Goal: Task Accomplishment & Management: Manage account settings

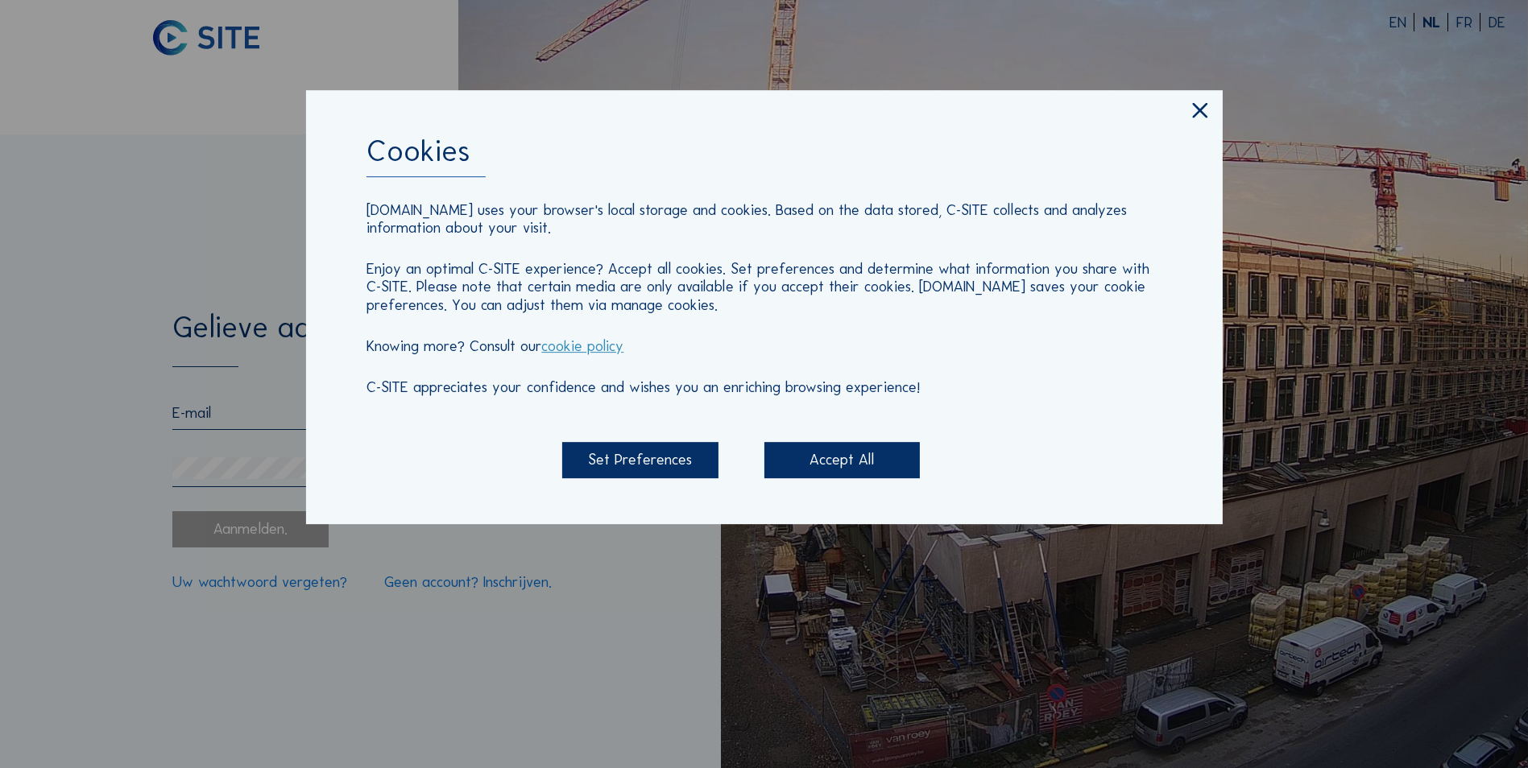
type input "[EMAIL_ADDRESS][DOMAIN_NAME]"
click at [822, 457] on div "Accept All" at bounding box center [841, 460] width 155 height 36
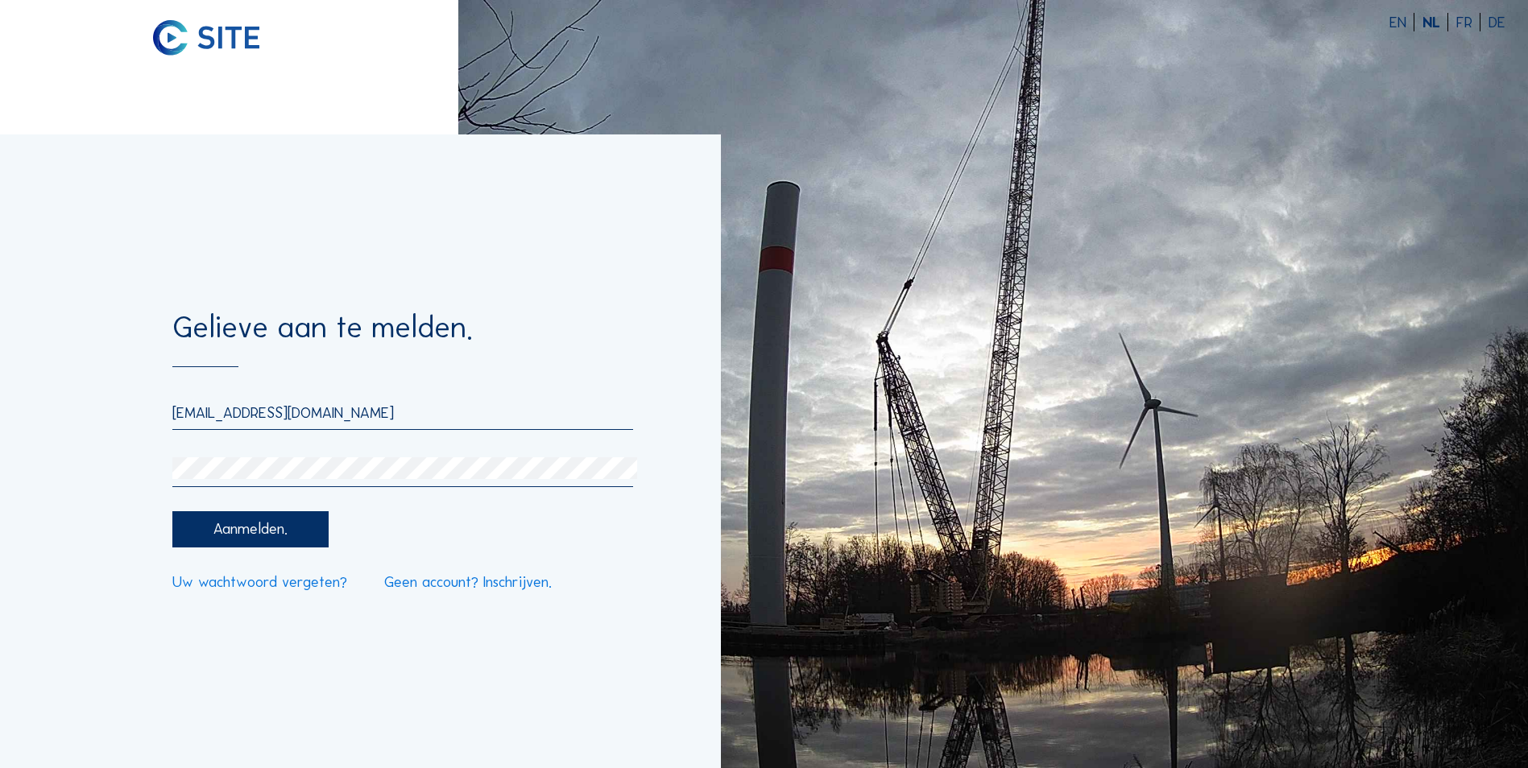
click at [320, 543] on div "Aanmelden." at bounding box center [249, 529] width 155 height 36
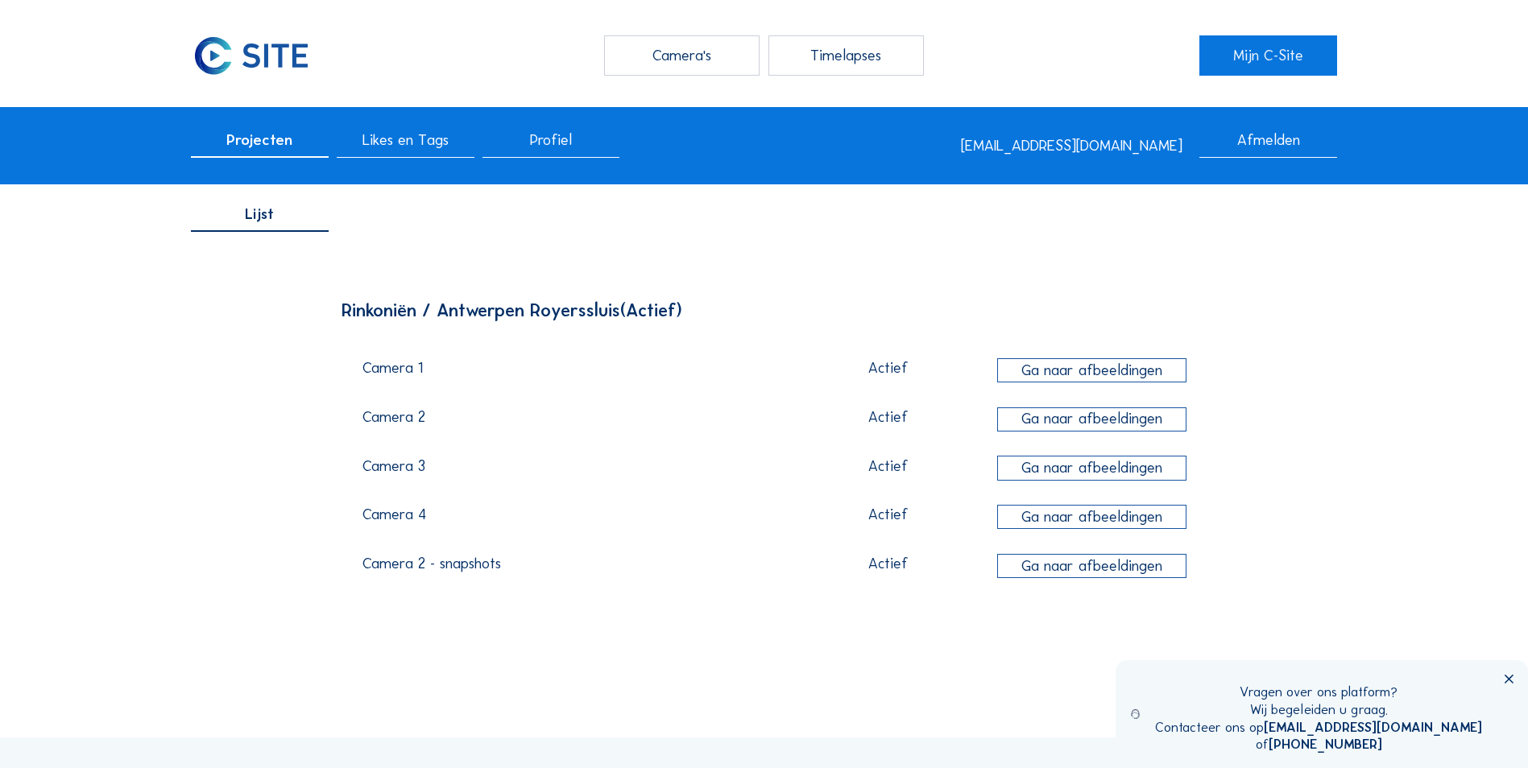
click at [721, 50] on div "Camera's" at bounding box center [681, 55] width 155 height 40
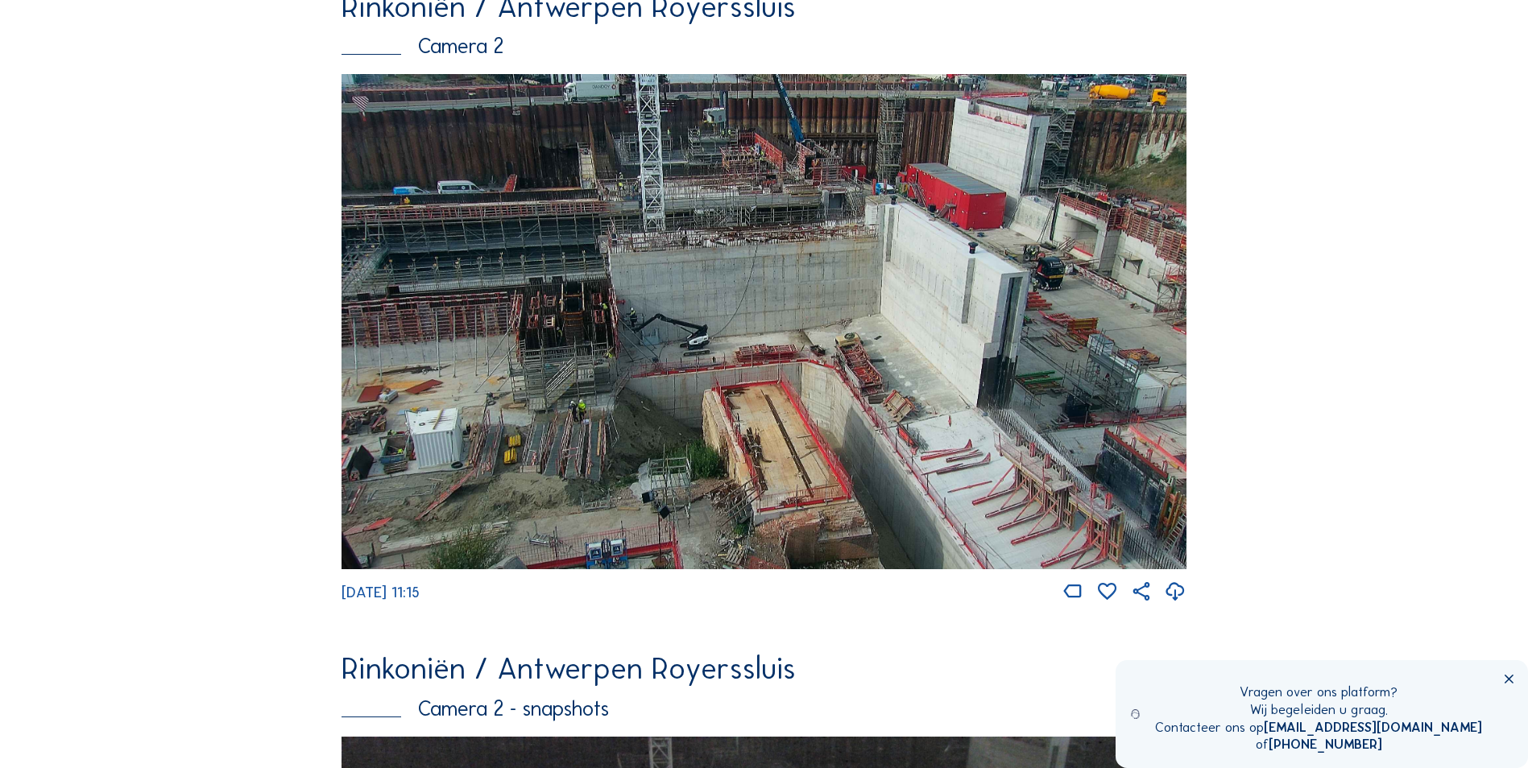
scroll to position [1294, 0]
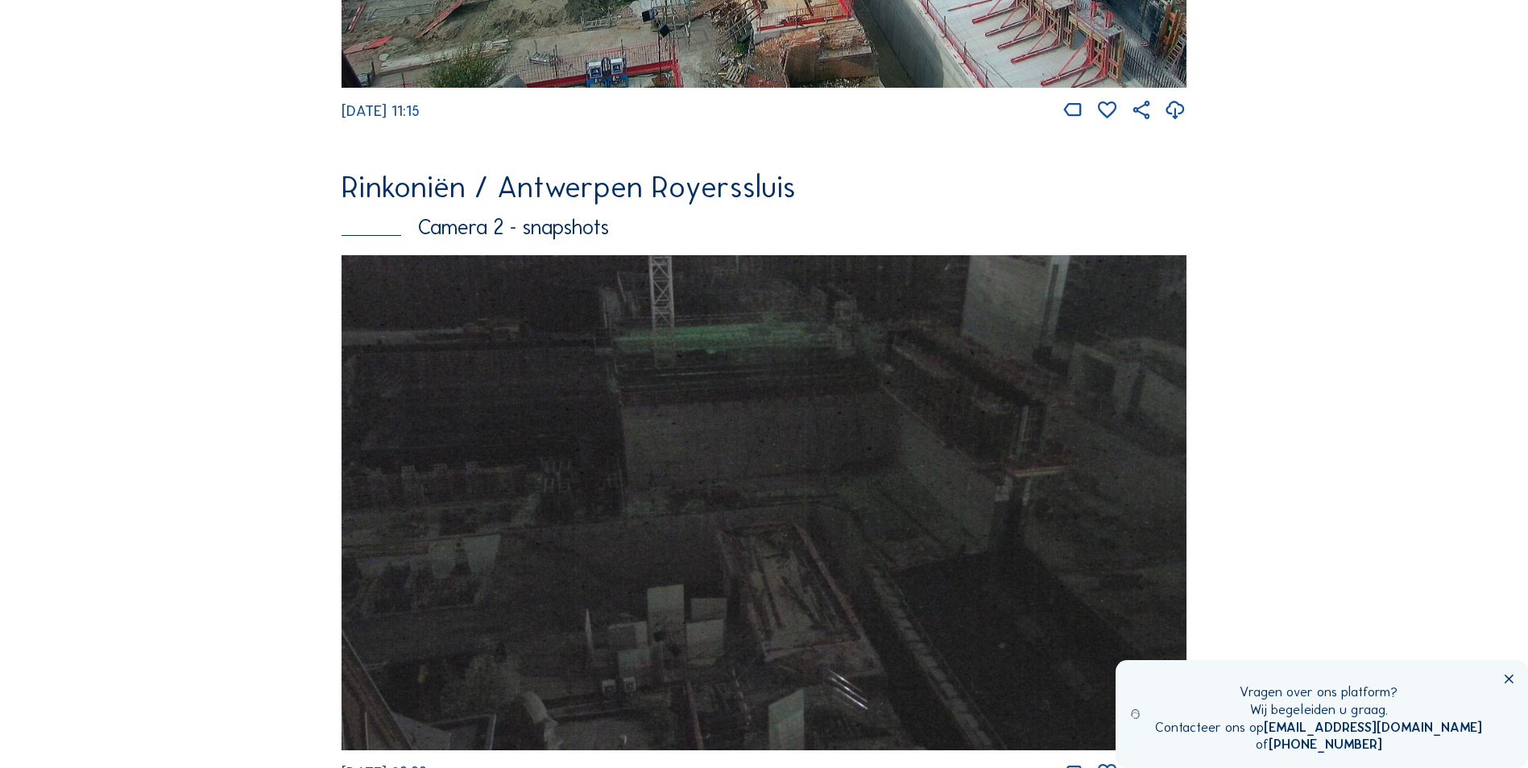
click at [1509, 677] on icon at bounding box center [1508, 680] width 15 height 15
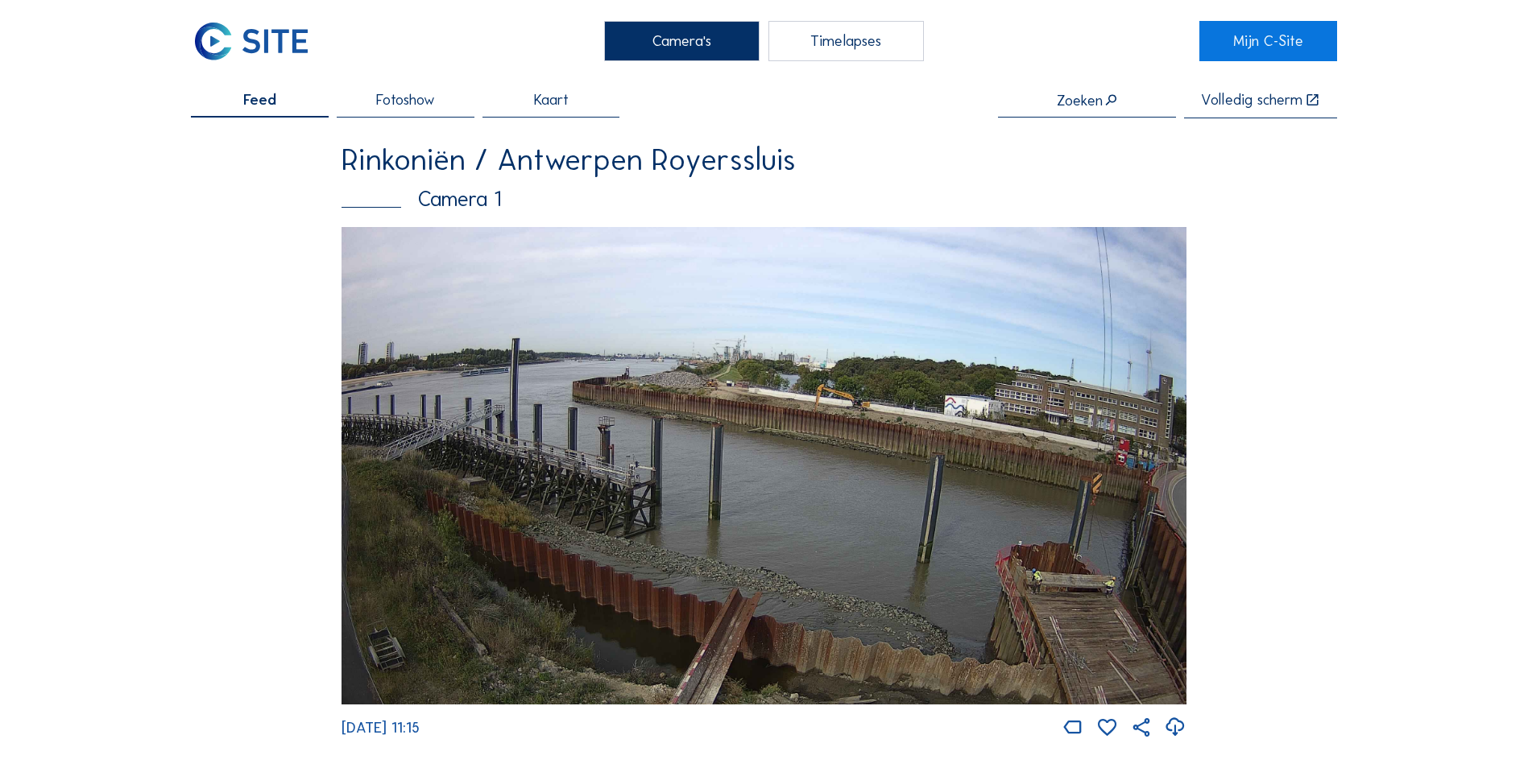
scroll to position [0, 0]
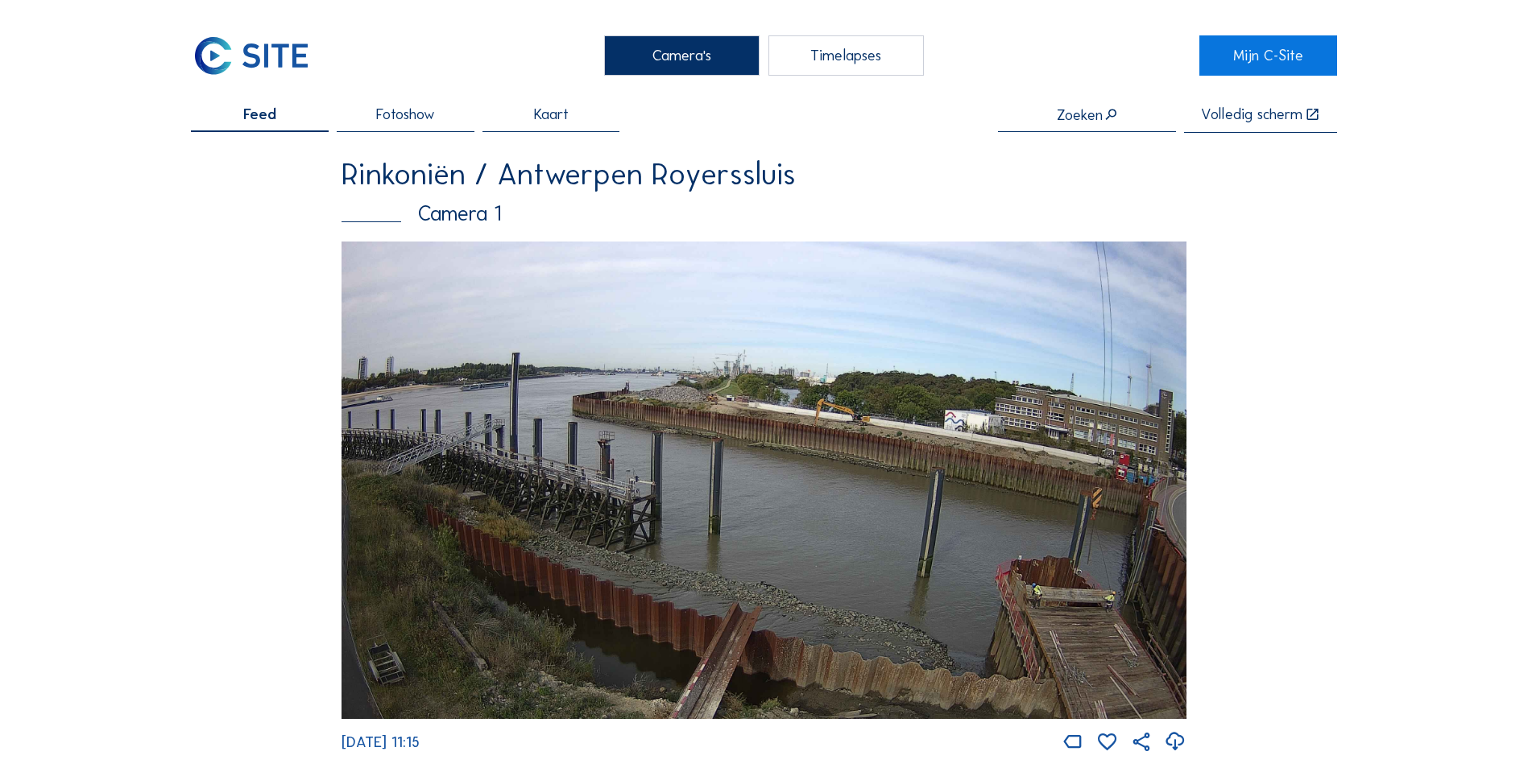
click at [905, 63] on div "Timelapses" at bounding box center [845, 55] width 155 height 40
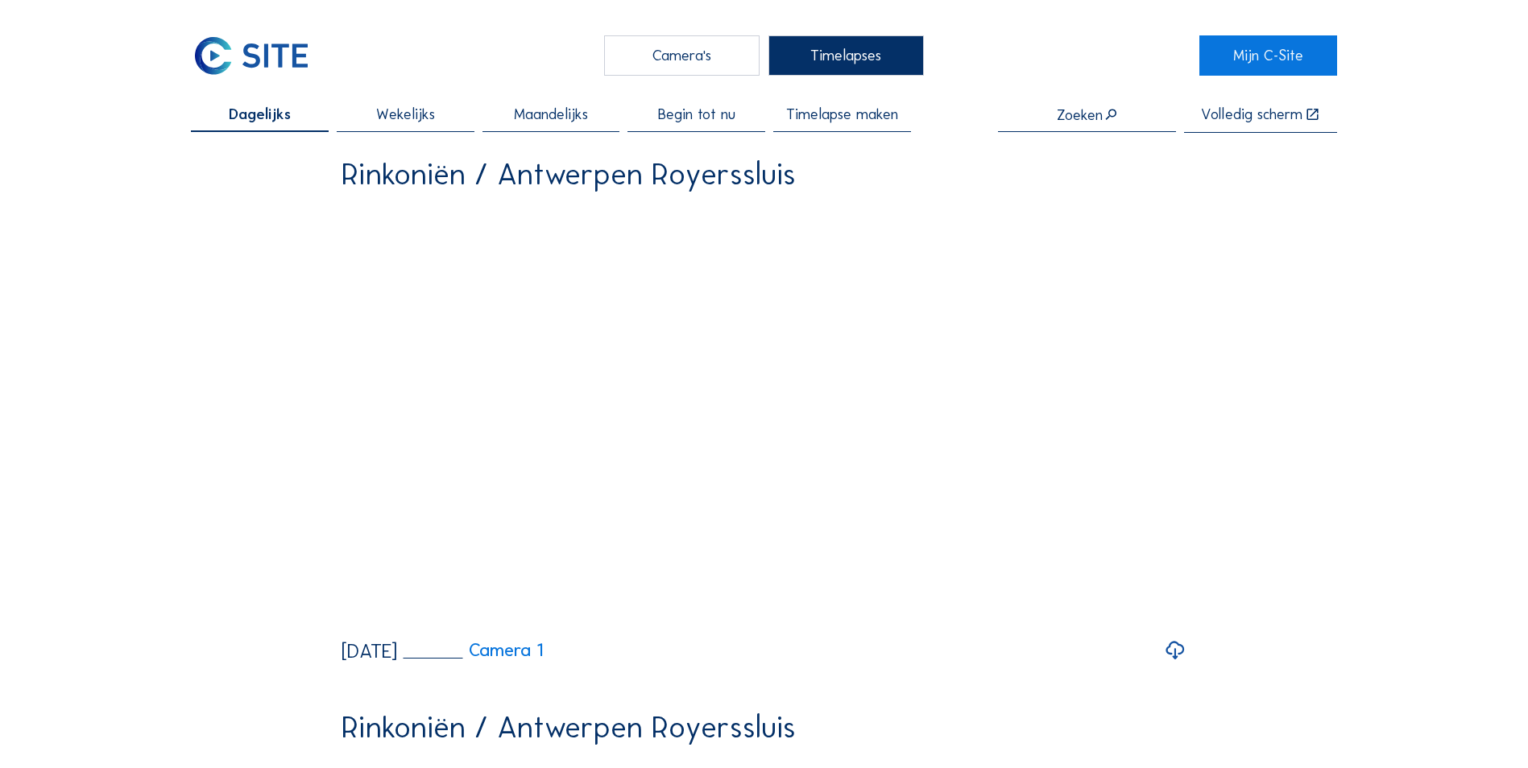
click at [856, 117] on span "Timelapse maken" at bounding box center [842, 114] width 112 height 15
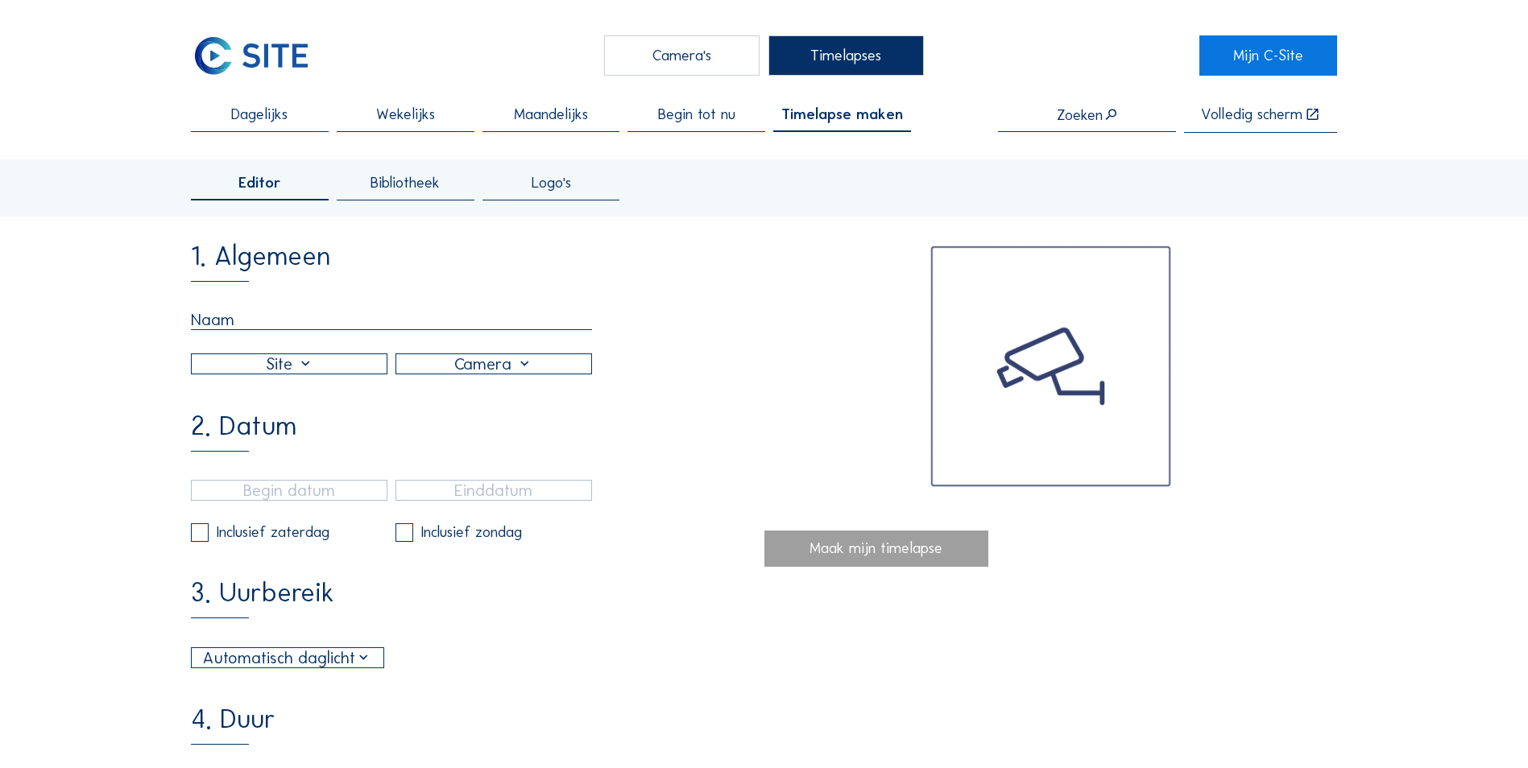
drag, startPoint x: 226, startPoint y: 314, endPoint x: 242, endPoint y: 314, distance: 16.1
click at [226, 314] on input "text" at bounding box center [391, 320] width 401 height 20
click at [772, 380] on img at bounding box center [1050, 366] width 573 height 246
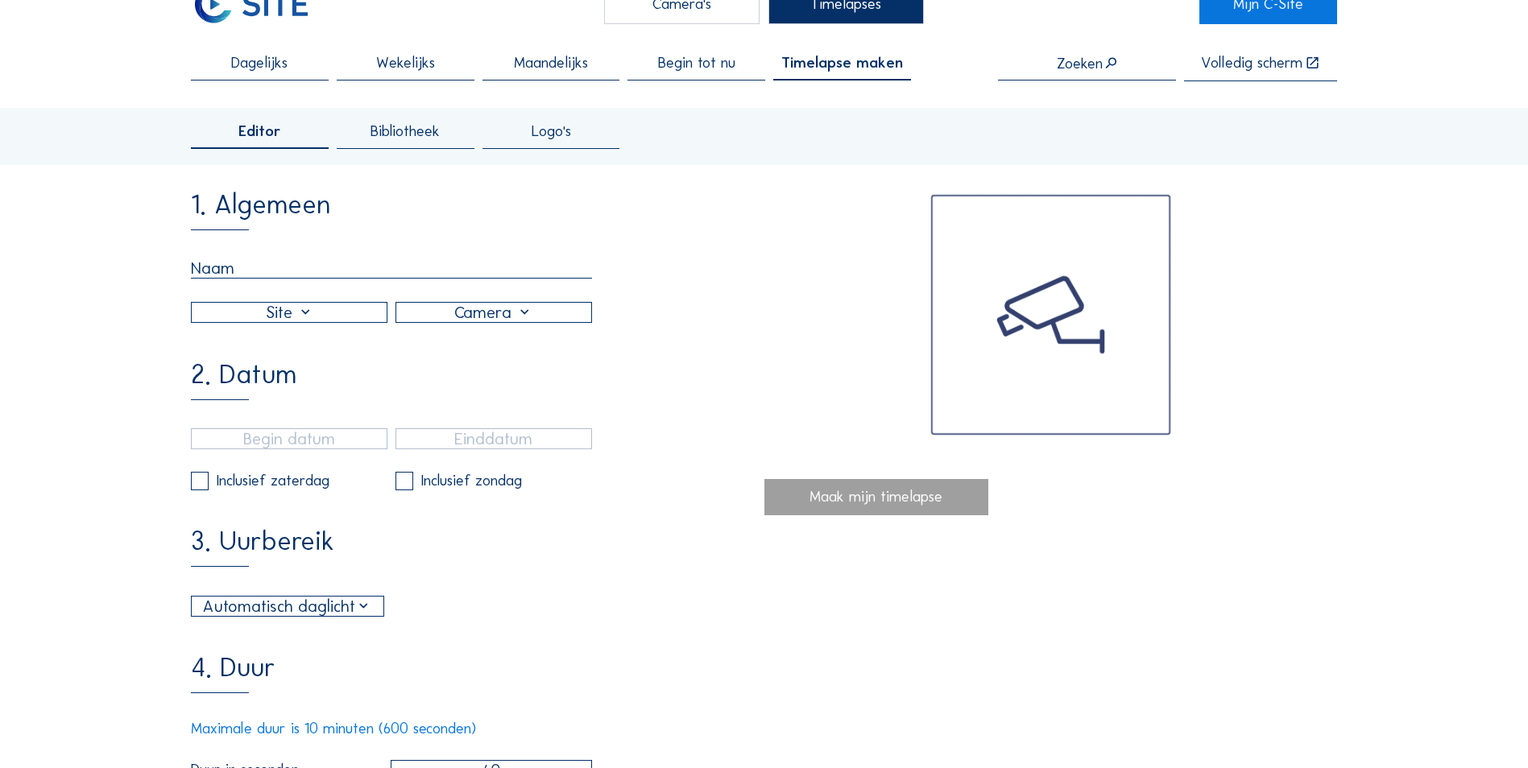
scroll to position [81, 0]
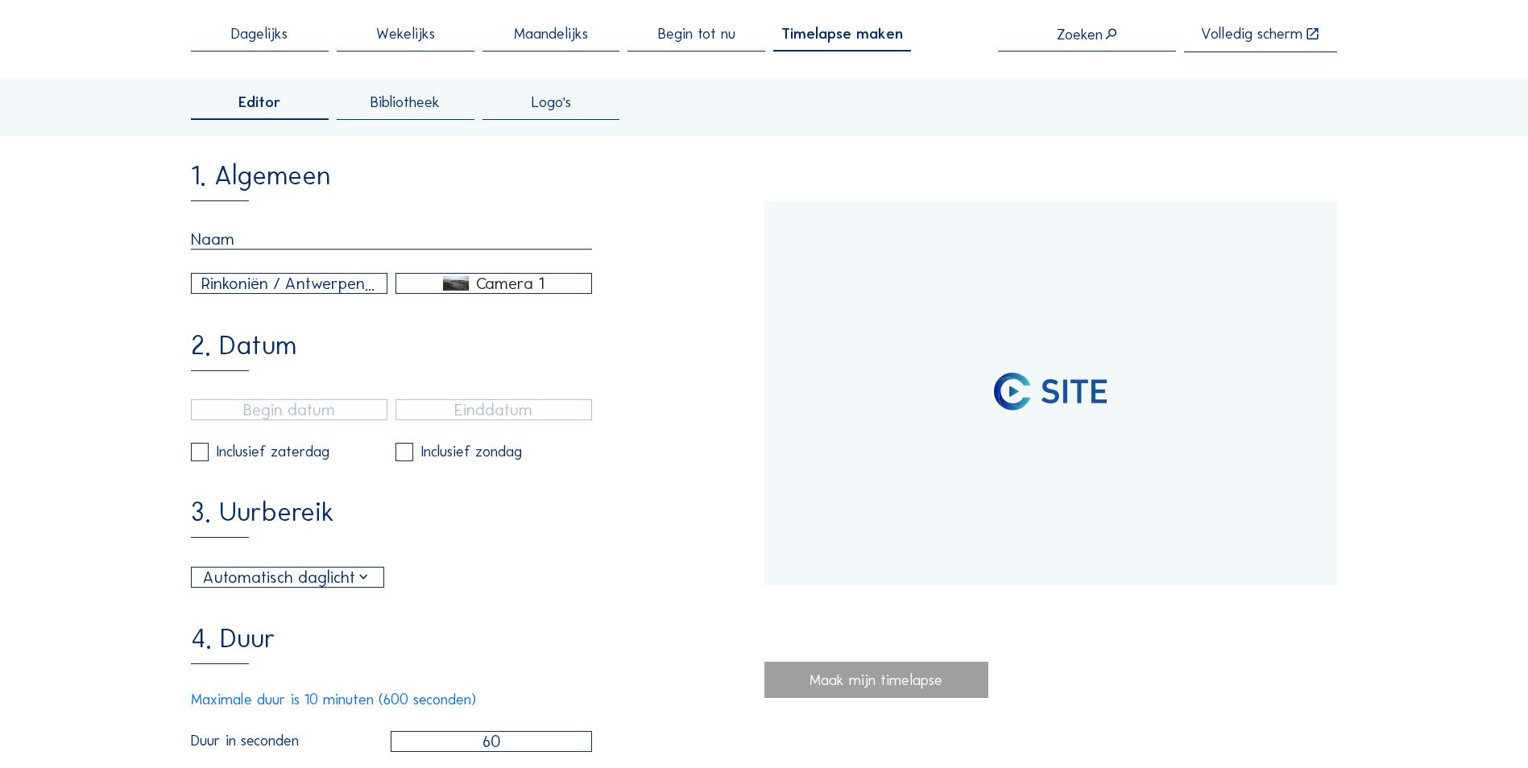
type input "24/09/2025 11:20"
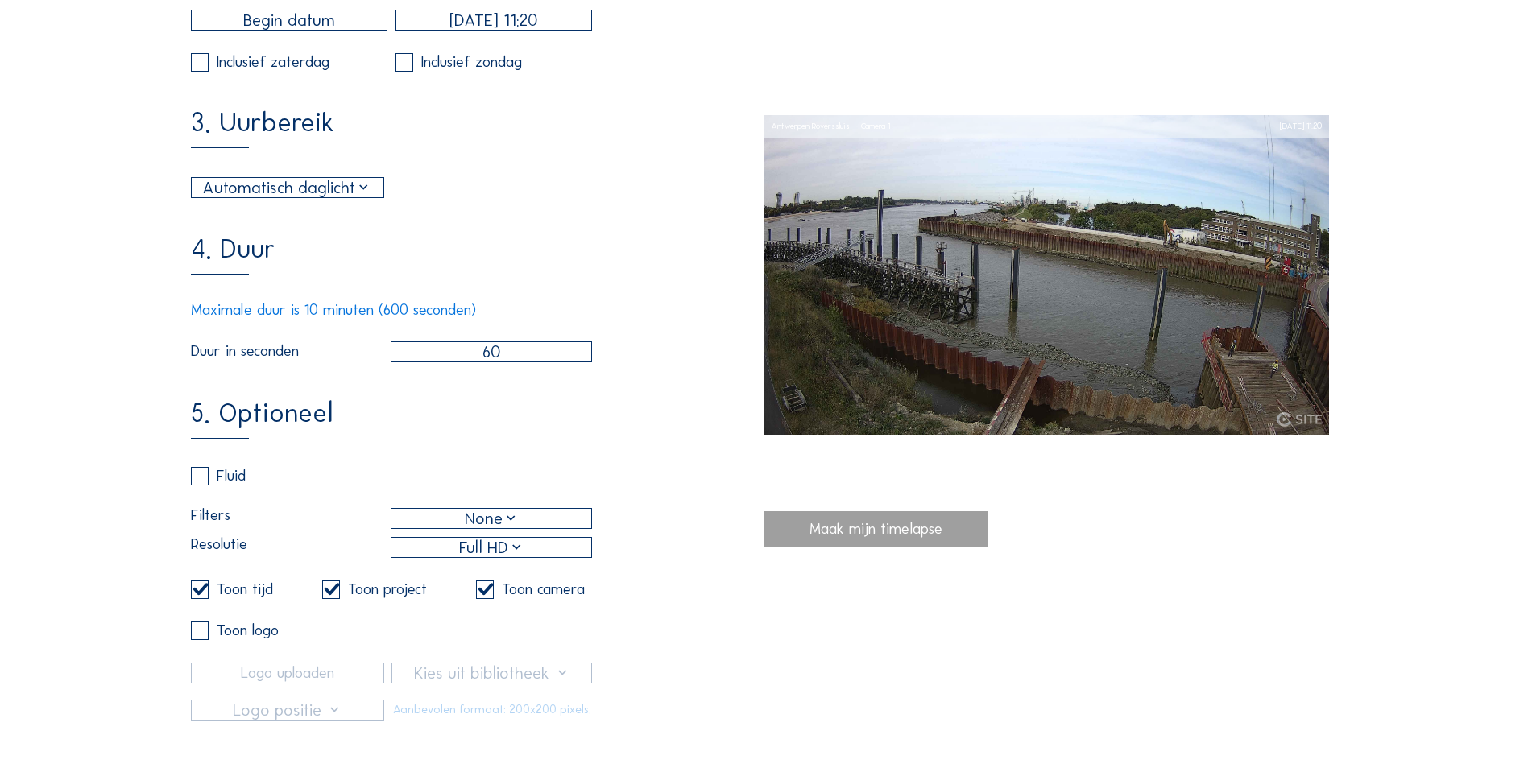
scroll to position [564, 0]
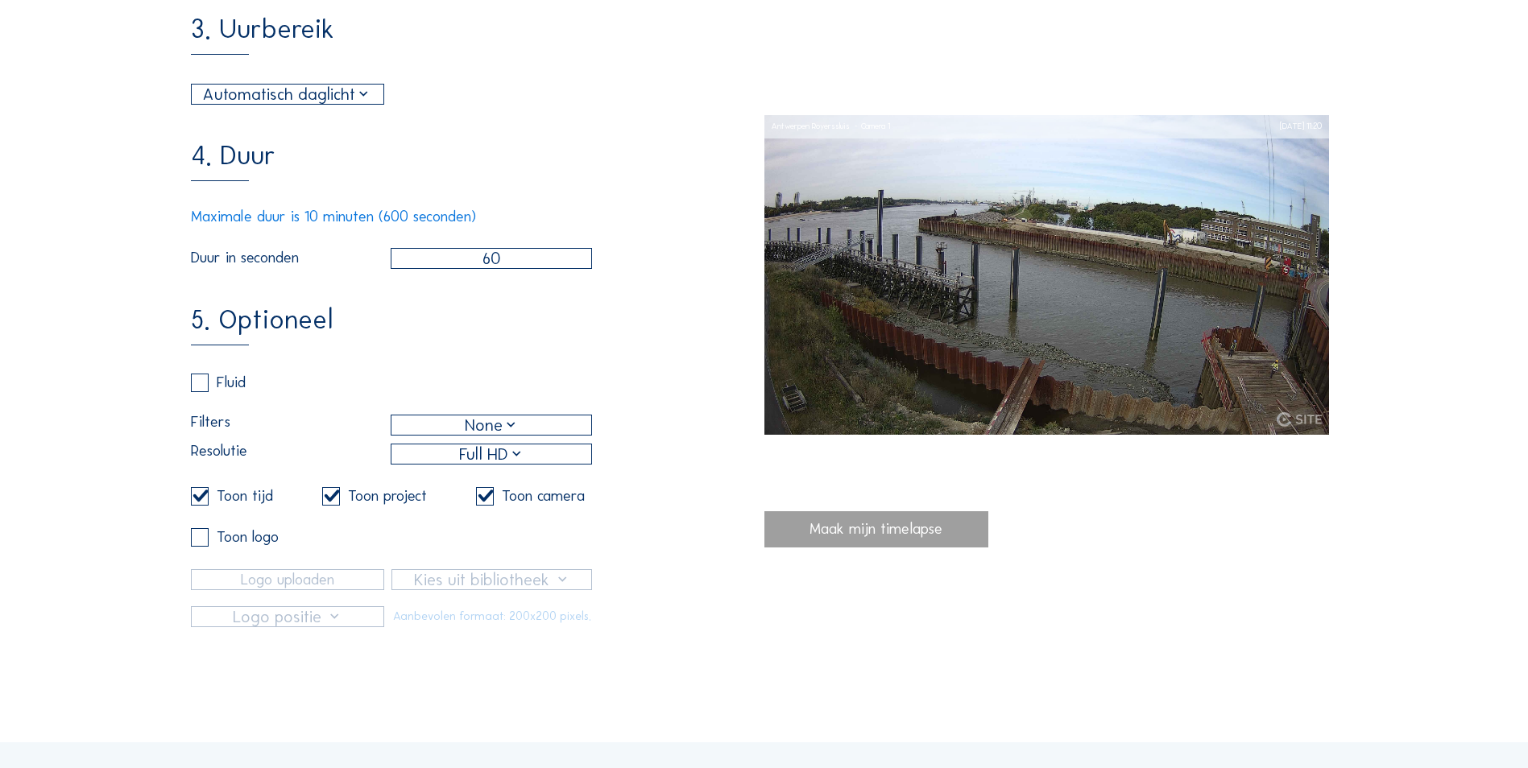
click at [481, 269] on input "60" at bounding box center [491, 258] width 201 height 21
click at [501, 269] on input "60" at bounding box center [491, 258] width 201 height 21
click at [503, 269] on input "60" at bounding box center [491, 258] width 201 height 21
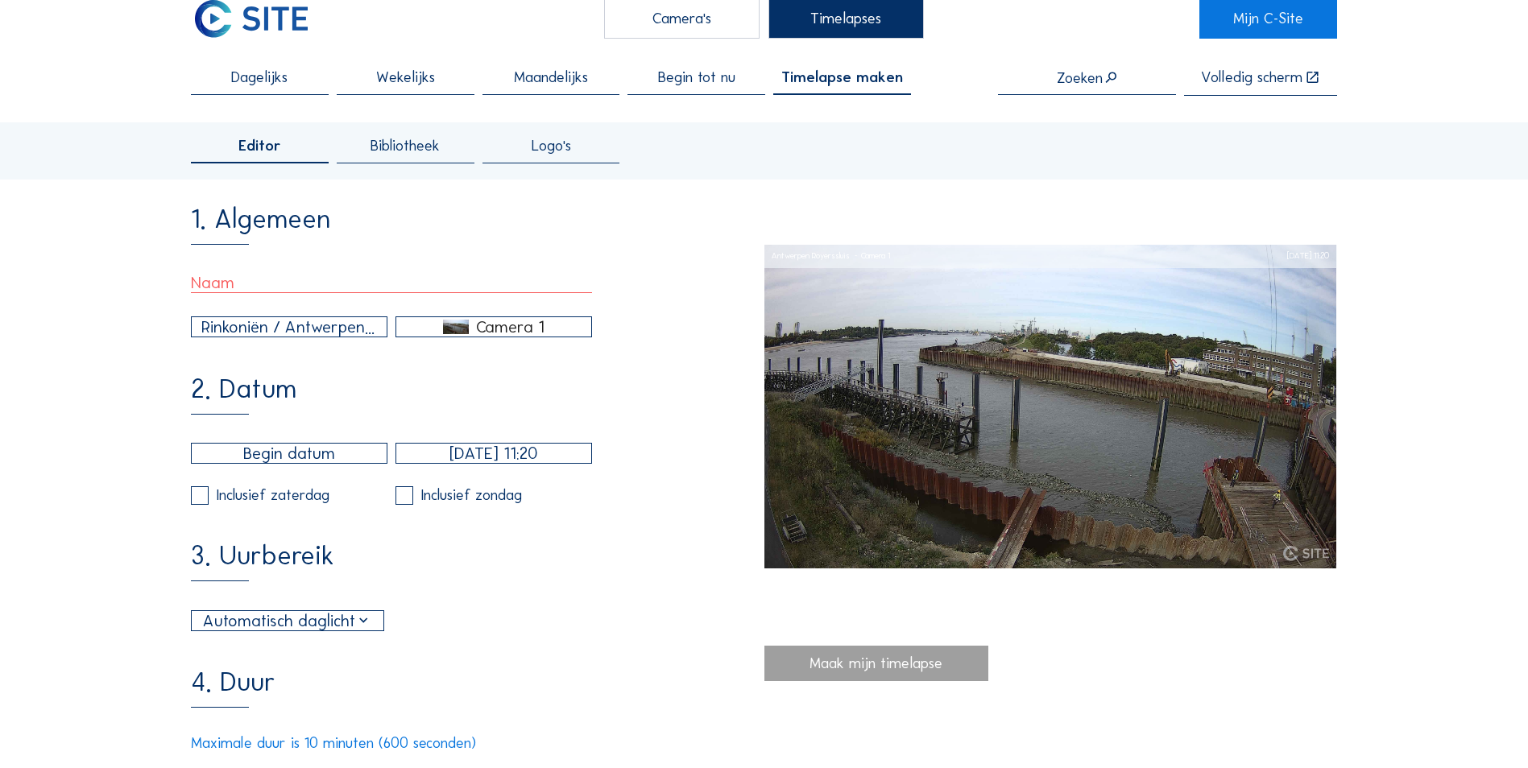
scroll to position [0, 0]
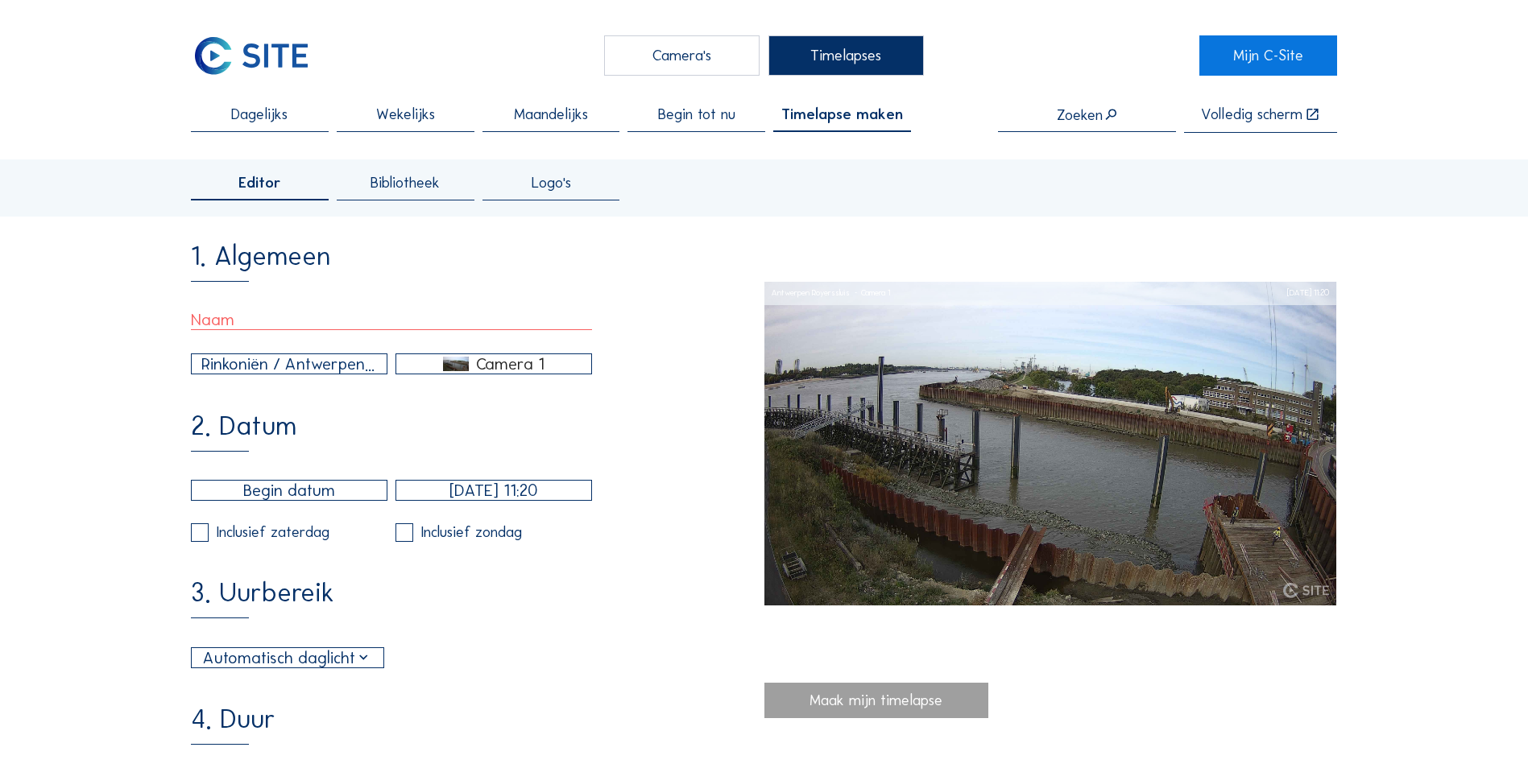
click at [840, 113] on span "Timelapse maken" at bounding box center [842, 114] width 122 height 15
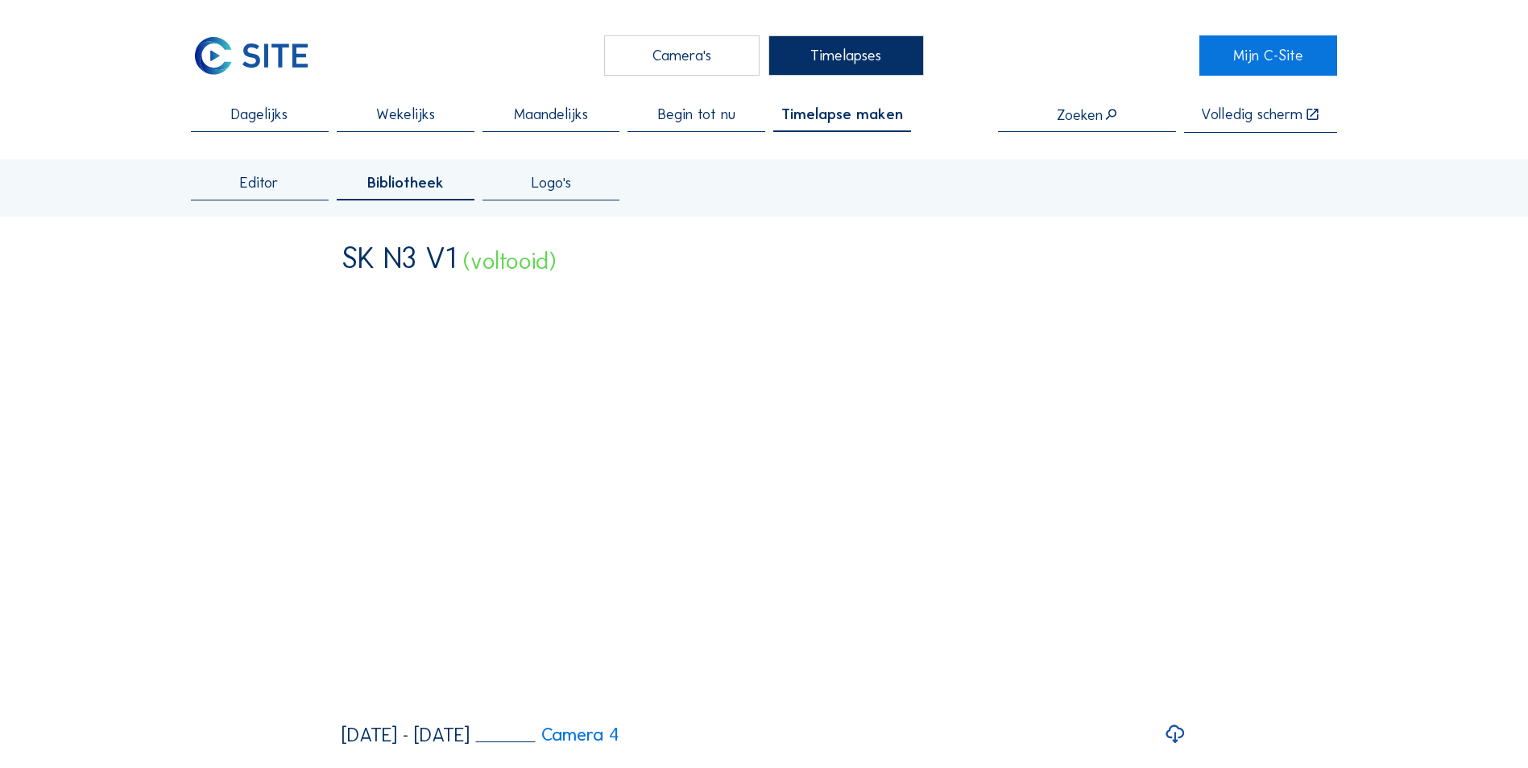
click at [849, 111] on span "Timelapse maken" at bounding box center [842, 114] width 122 height 15
click at [657, 119] on div "Begin tot nu" at bounding box center [696, 119] width 138 height 25
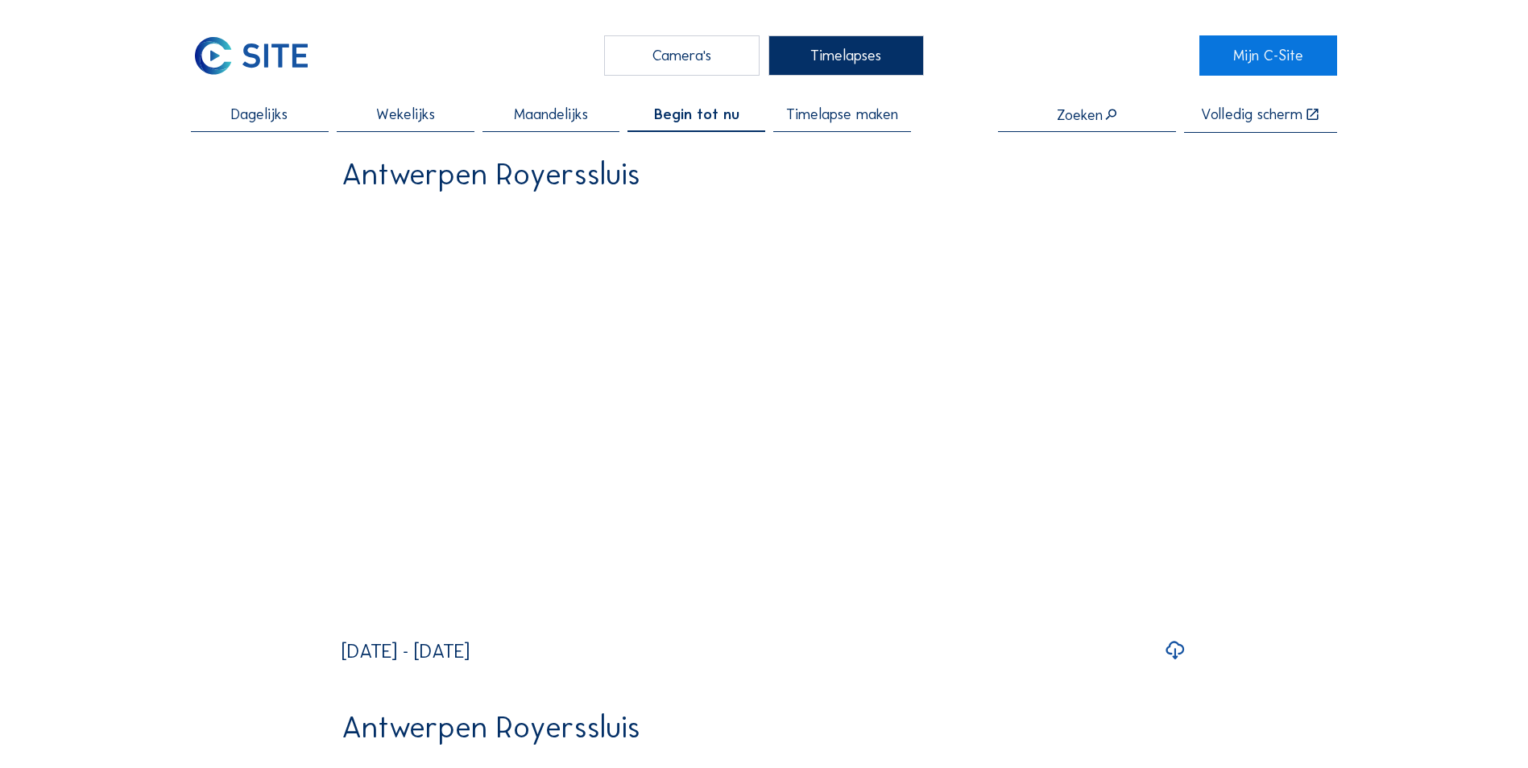
click at [866, 114] on span "Timelapse maken" at bounding box center [842, 114] width 112 height 15
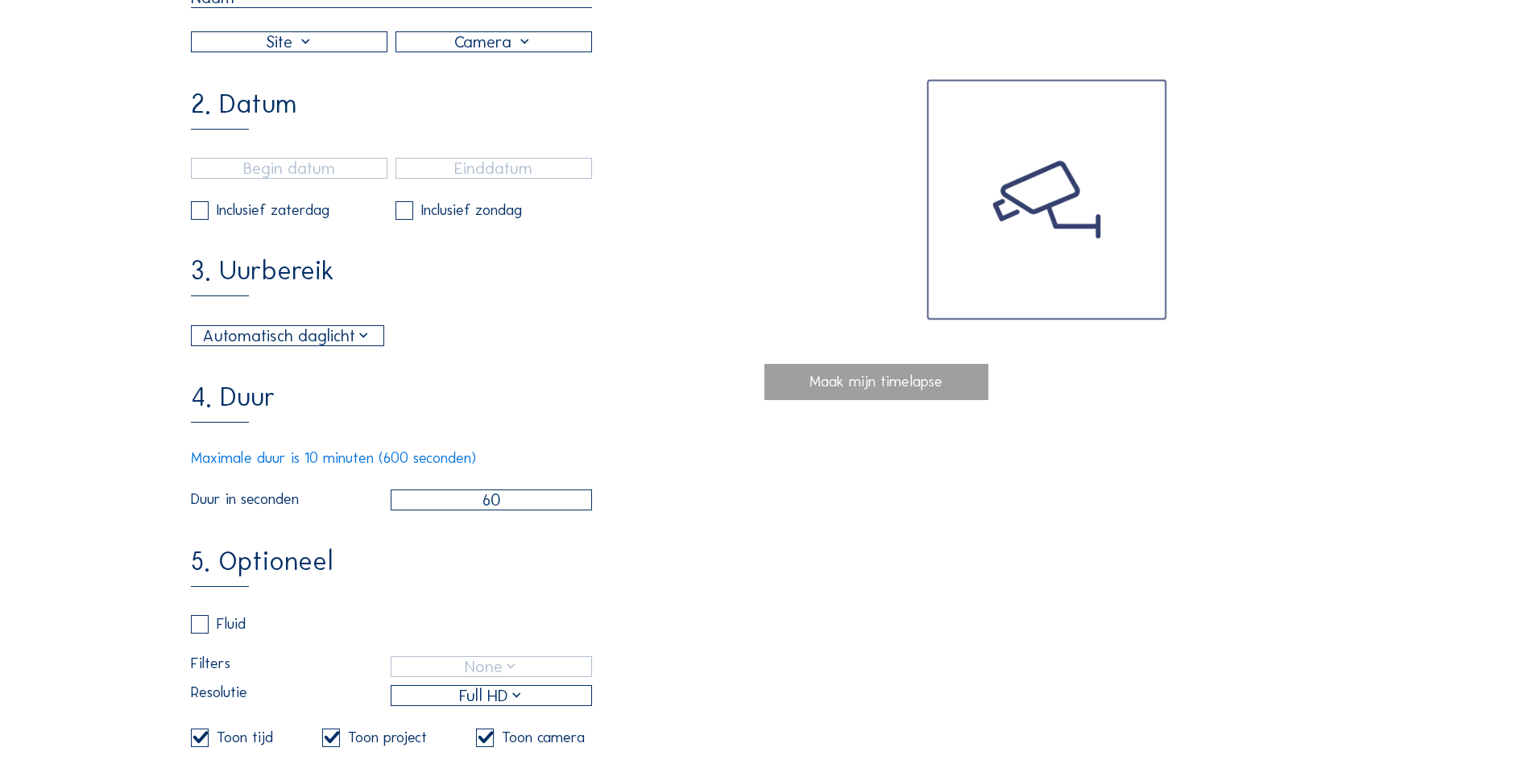
scroll to position [161, 0]
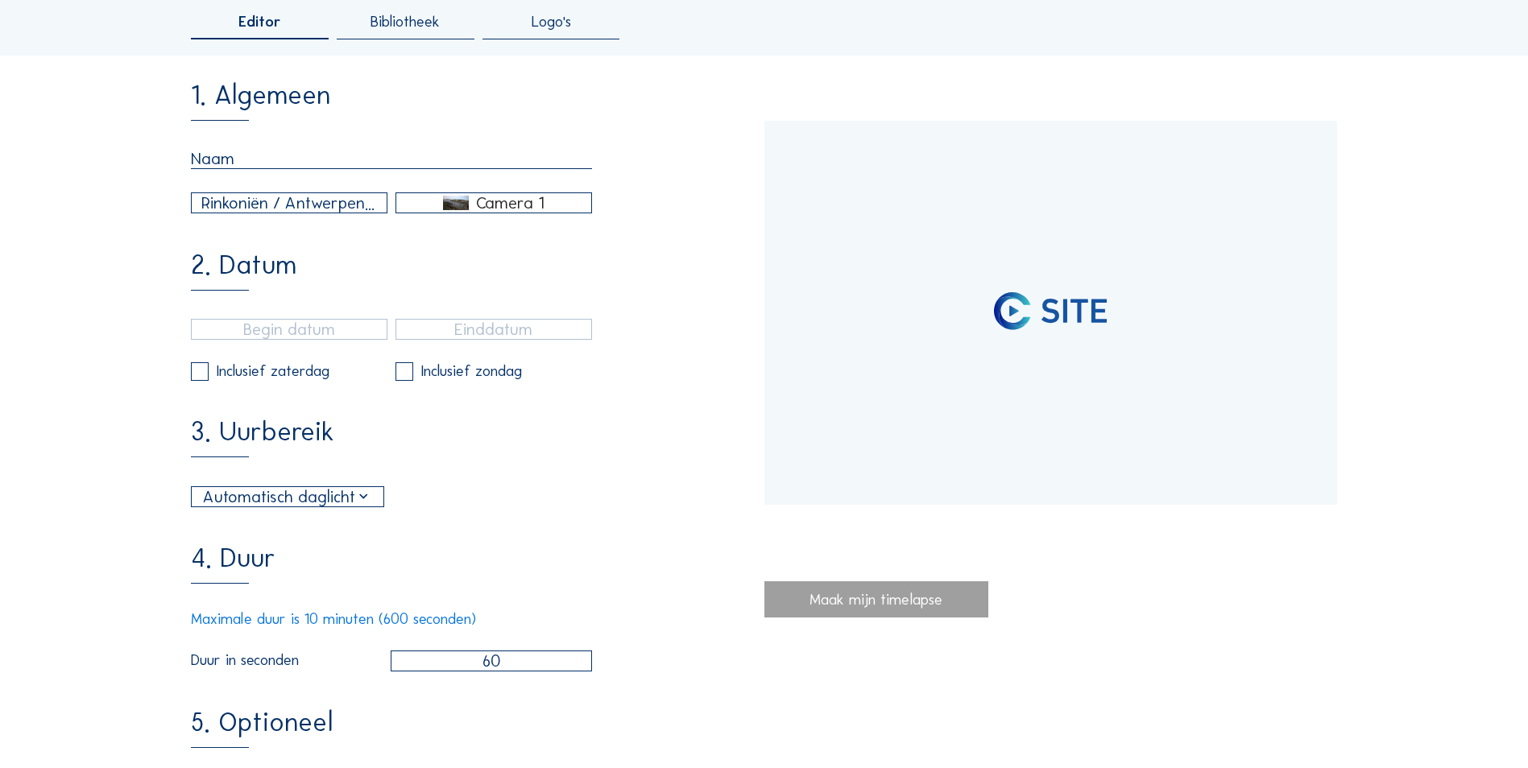
click at [305, 226] on div "1. Algemeen Rinkoniën / Antwerpen Royerssluis Camera 1 2. Datum Inclusief zater…" at bounding box center [477, 555] width 573 height 947
type input "24/09/2025 11:20"
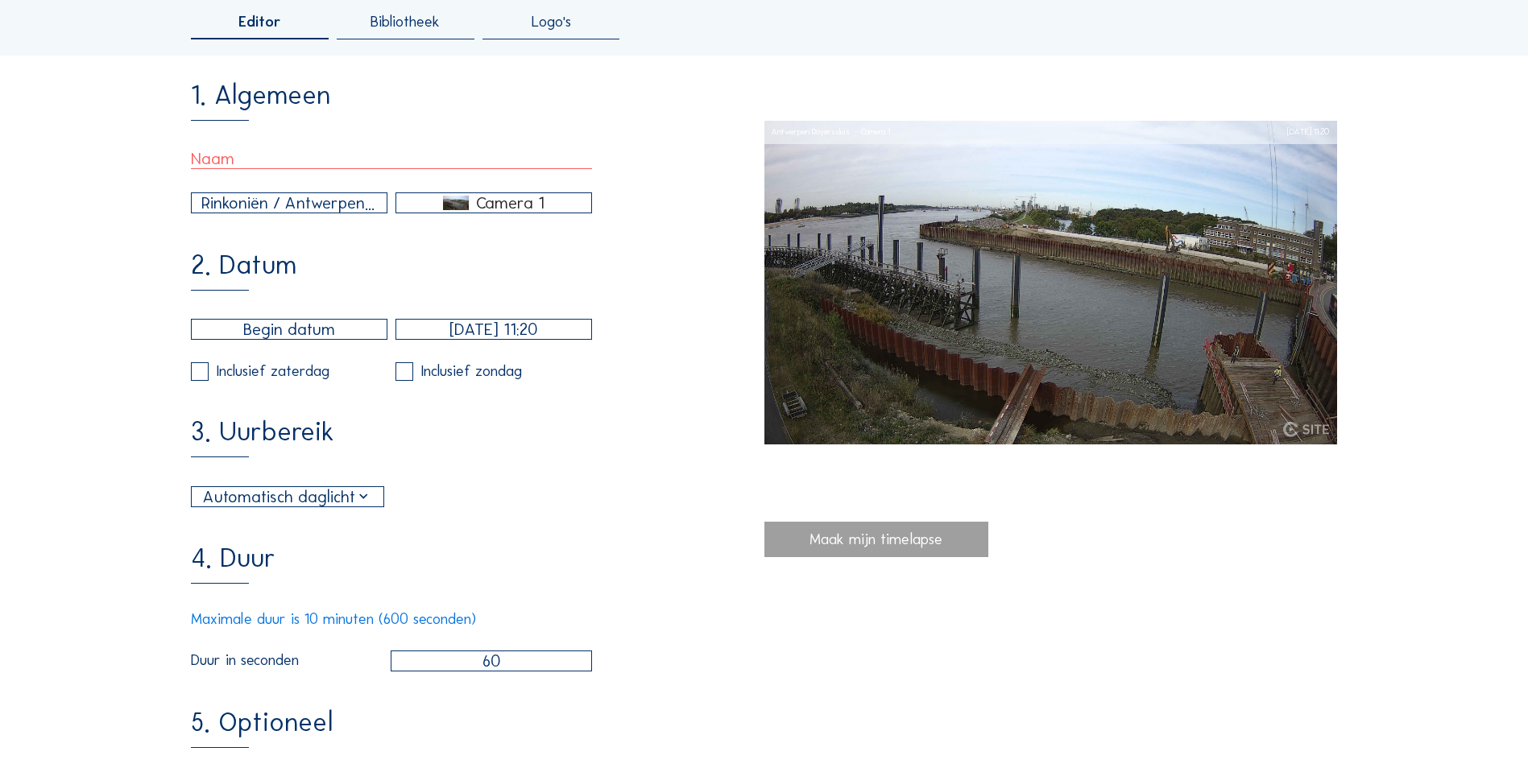
click at [486, 209] on div "Camera 1" at bounding box center [510, 203] width 68 height 14
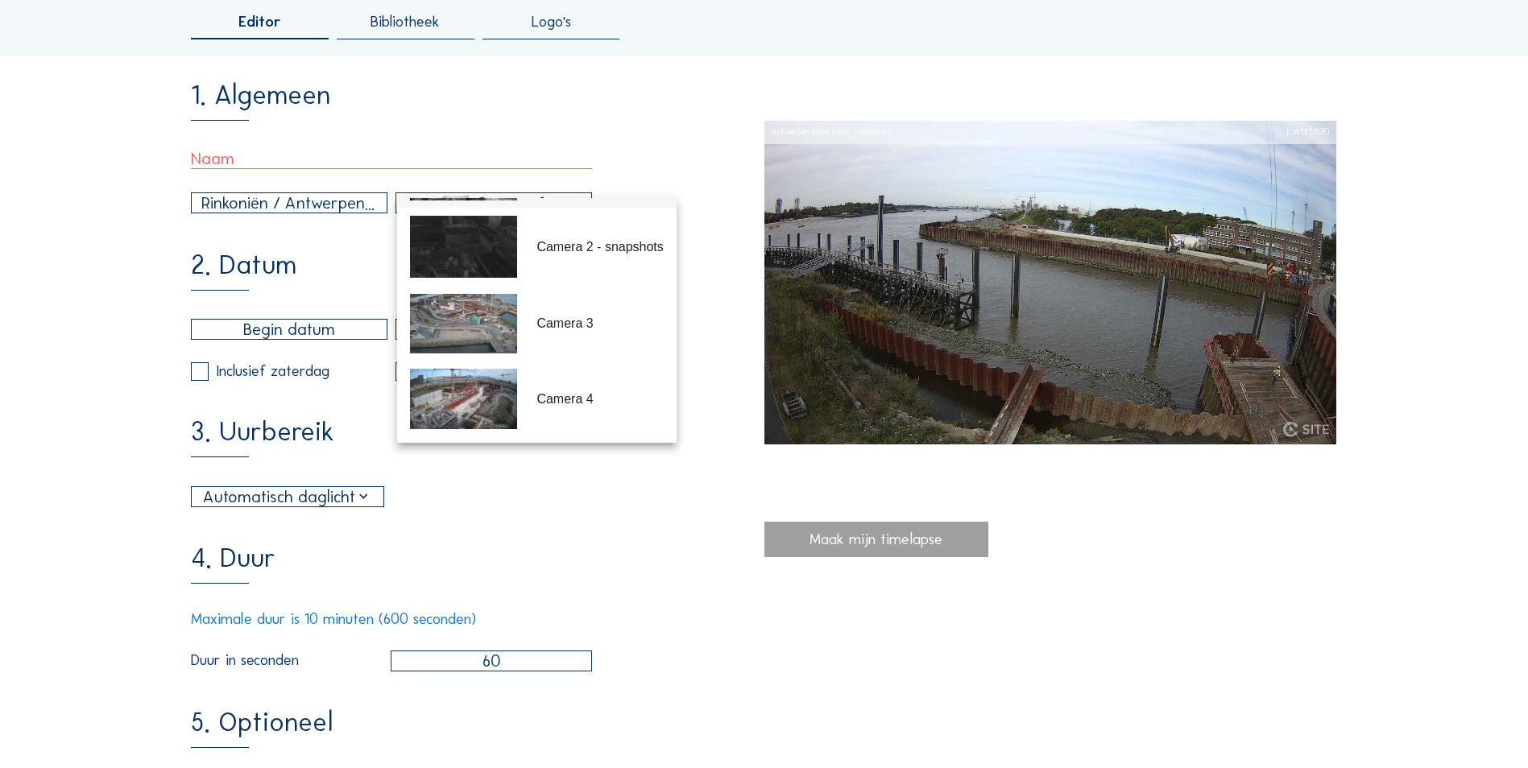
scroll to position [0, 0]
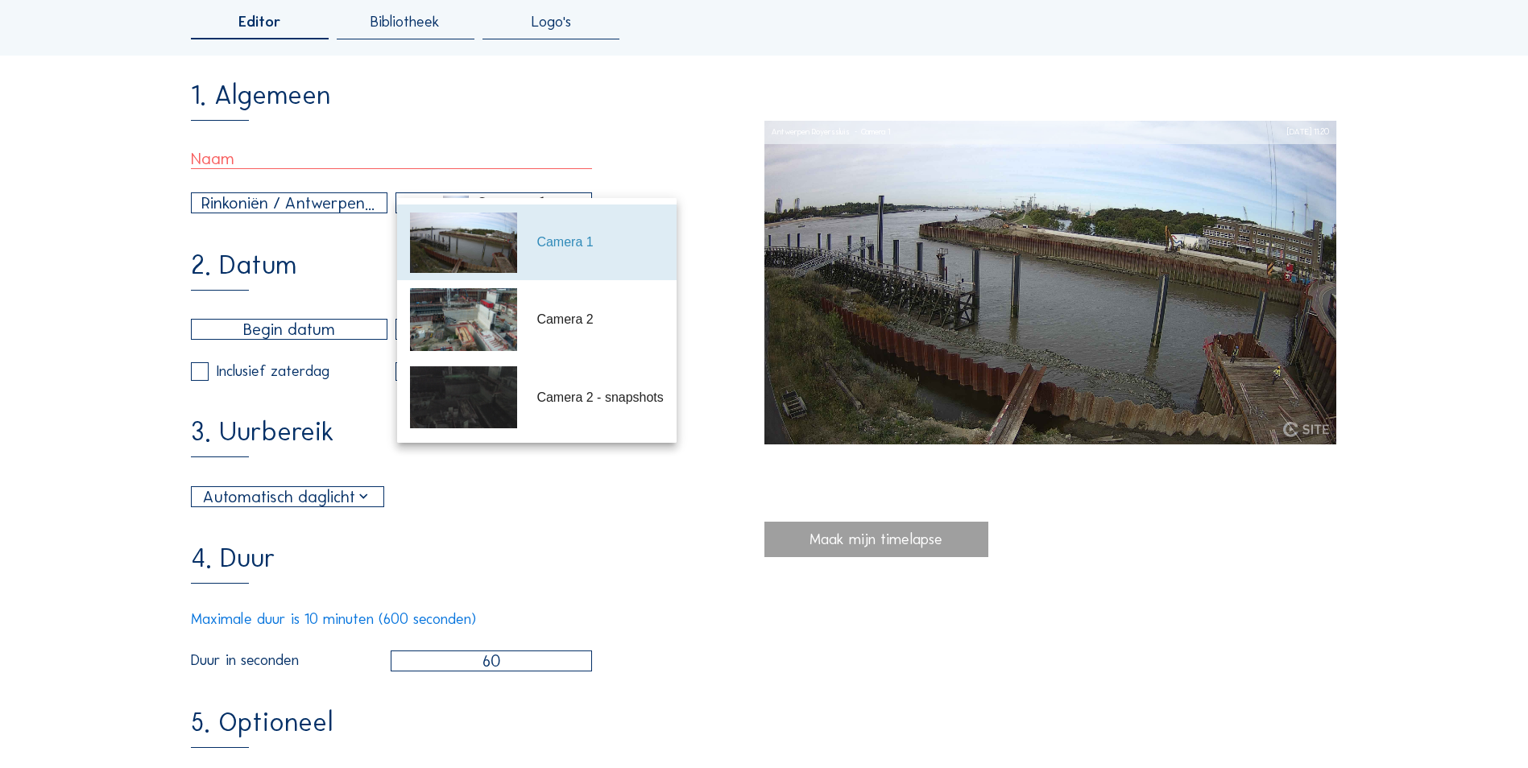
click at [645, 60] on div "Editor Bibliotheek Logo's 1. Algemeen Rinkoniën / Antwerpen Royerssluis Camera …" at bounding box center [764, 514] width 1146 height 1032
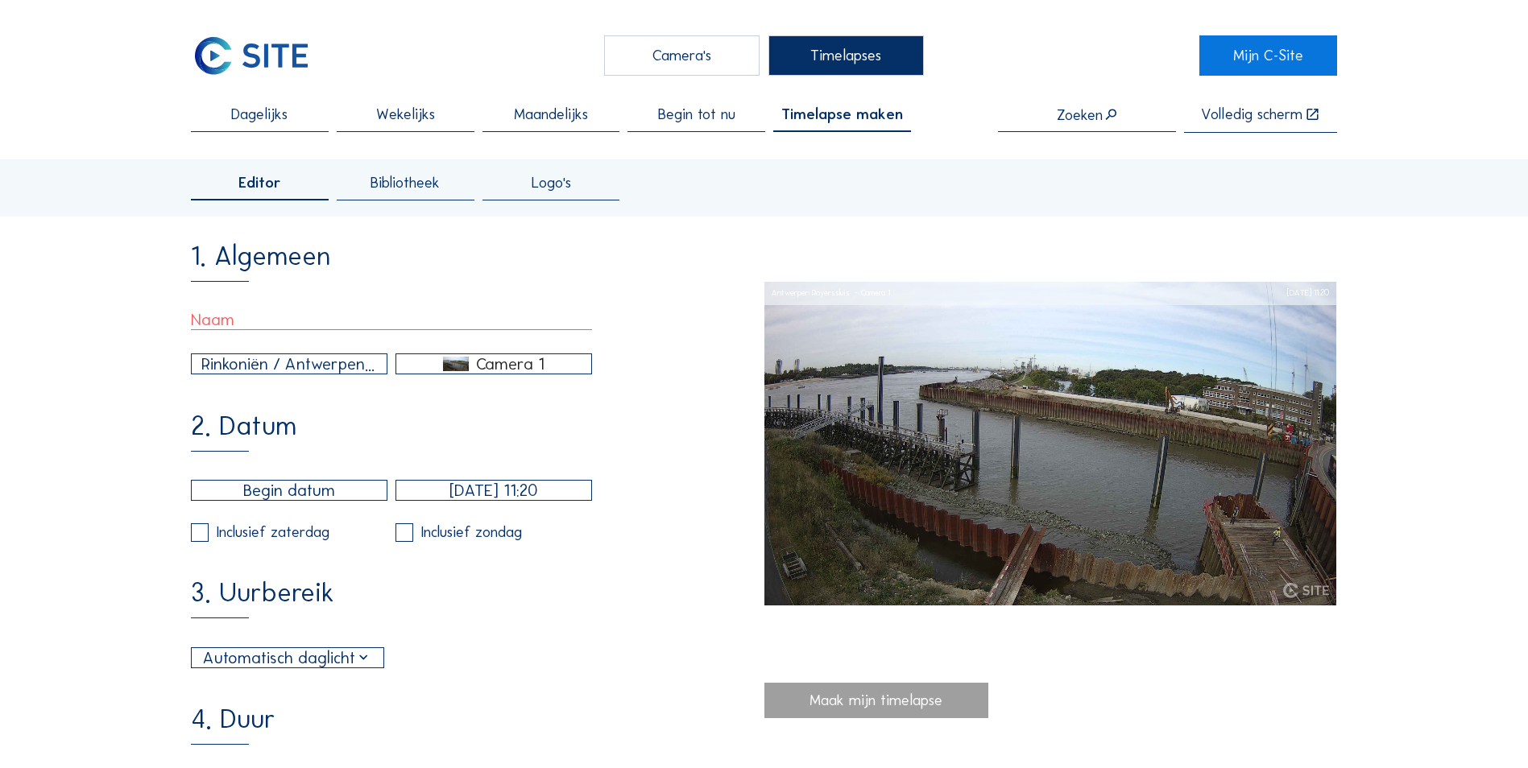
click at [438, 109] on div "Wekelijks" at bounding box center [406, 119] width 138 height 25
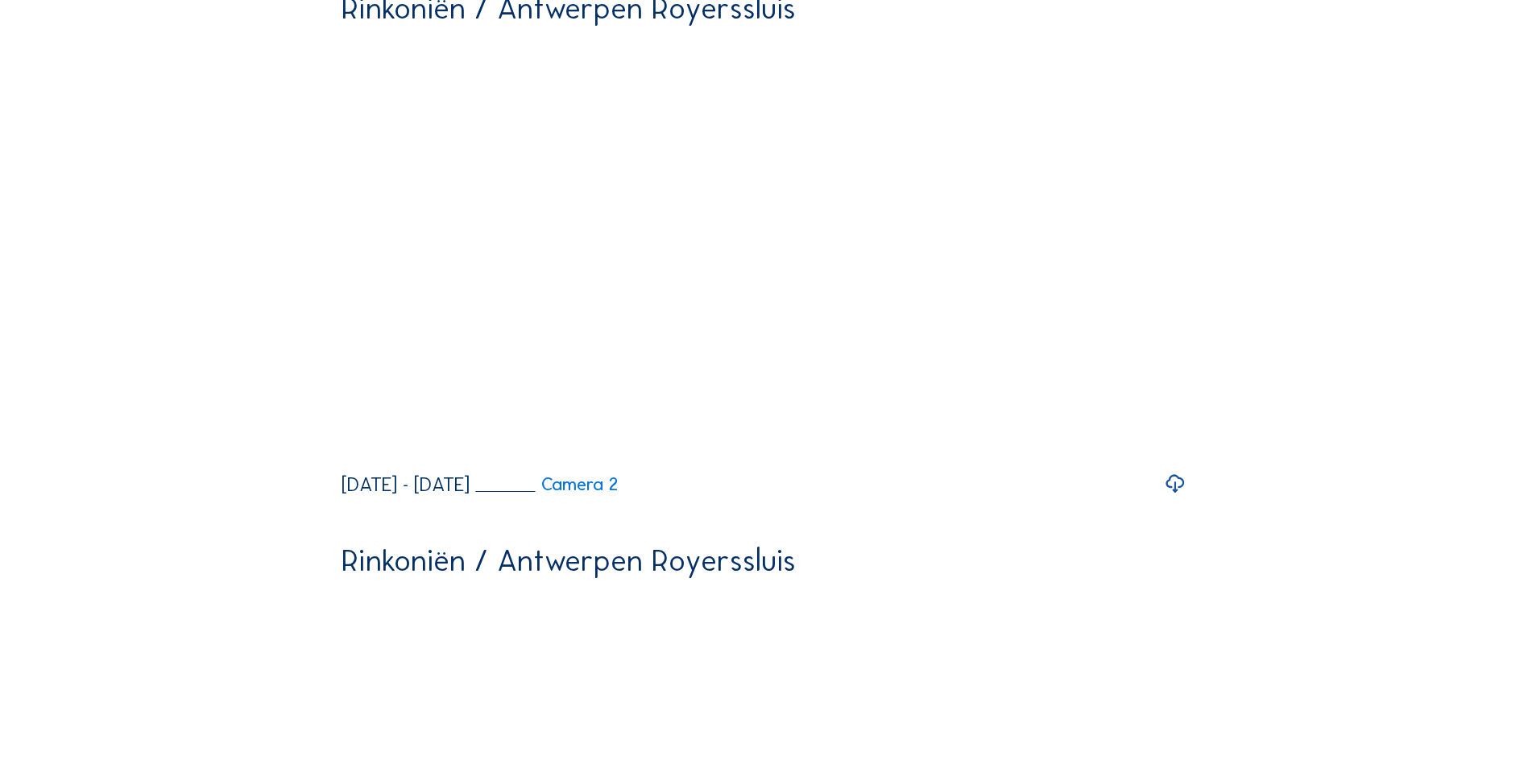
scroll to position [725, 0]
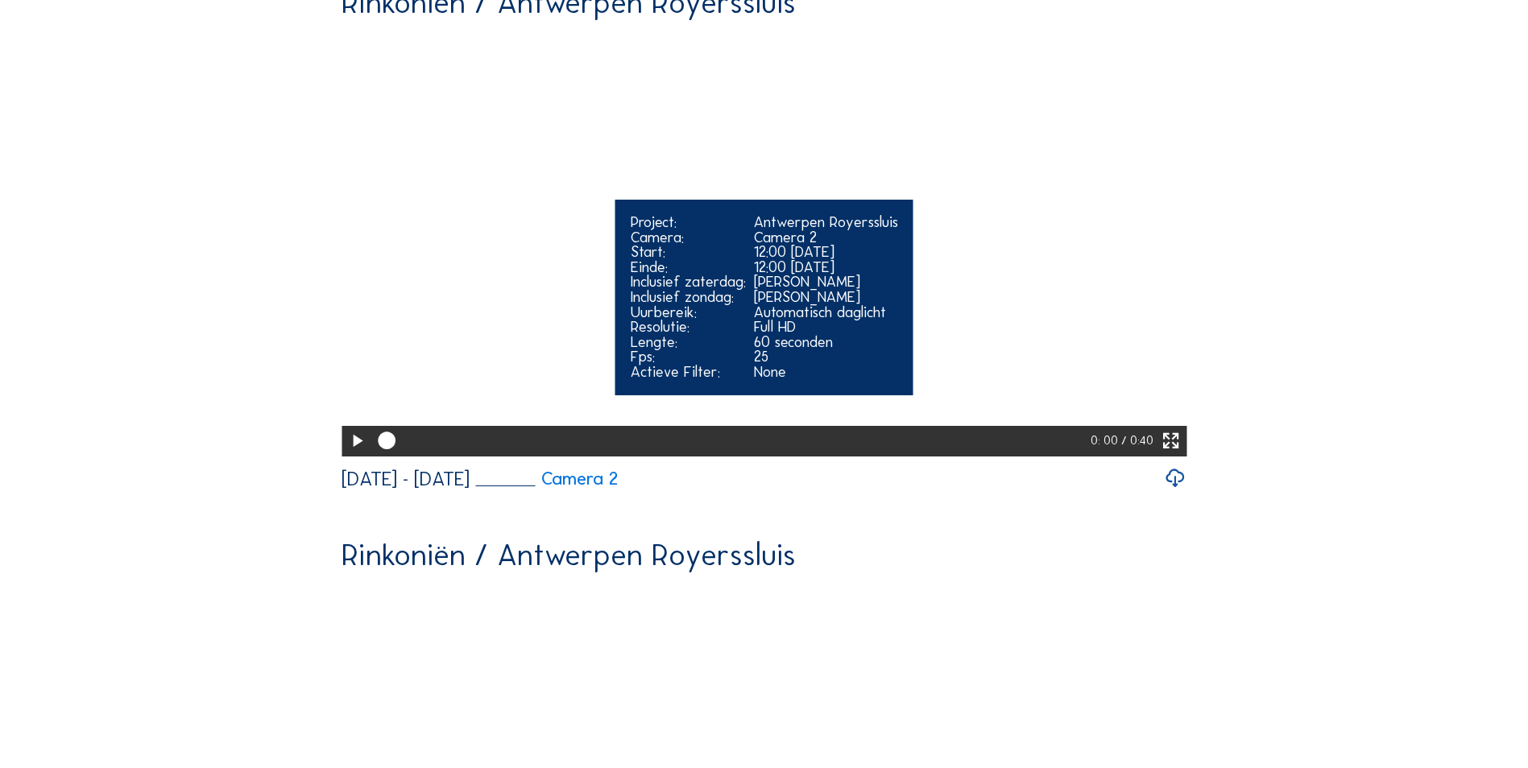
click at [349, 454] on icon at bounding box center [356, 442] width 21 height 26
click at [358, 454] on icon at bounding box center [356, 442] width 21 height 26
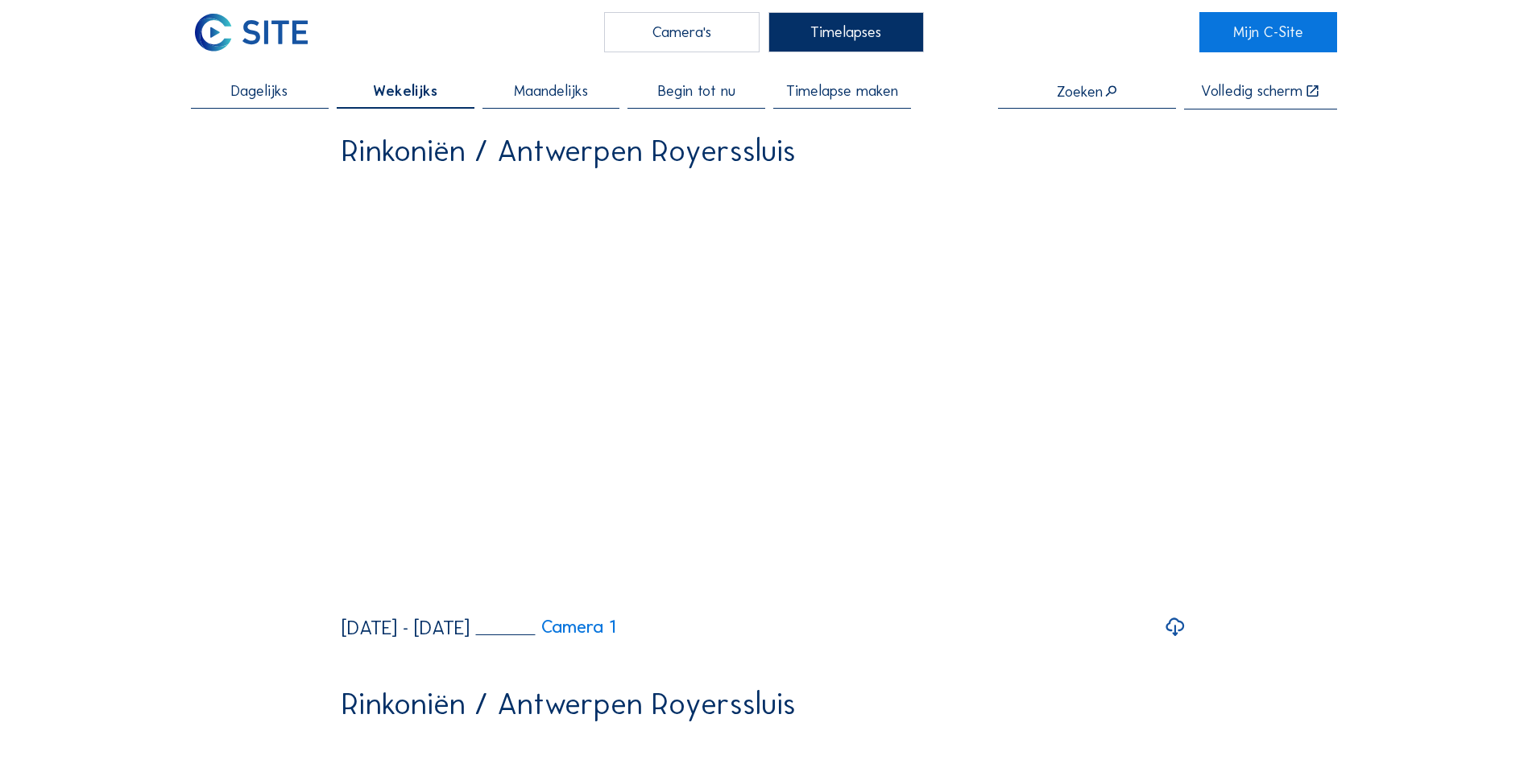
scroll to position [0, 0]
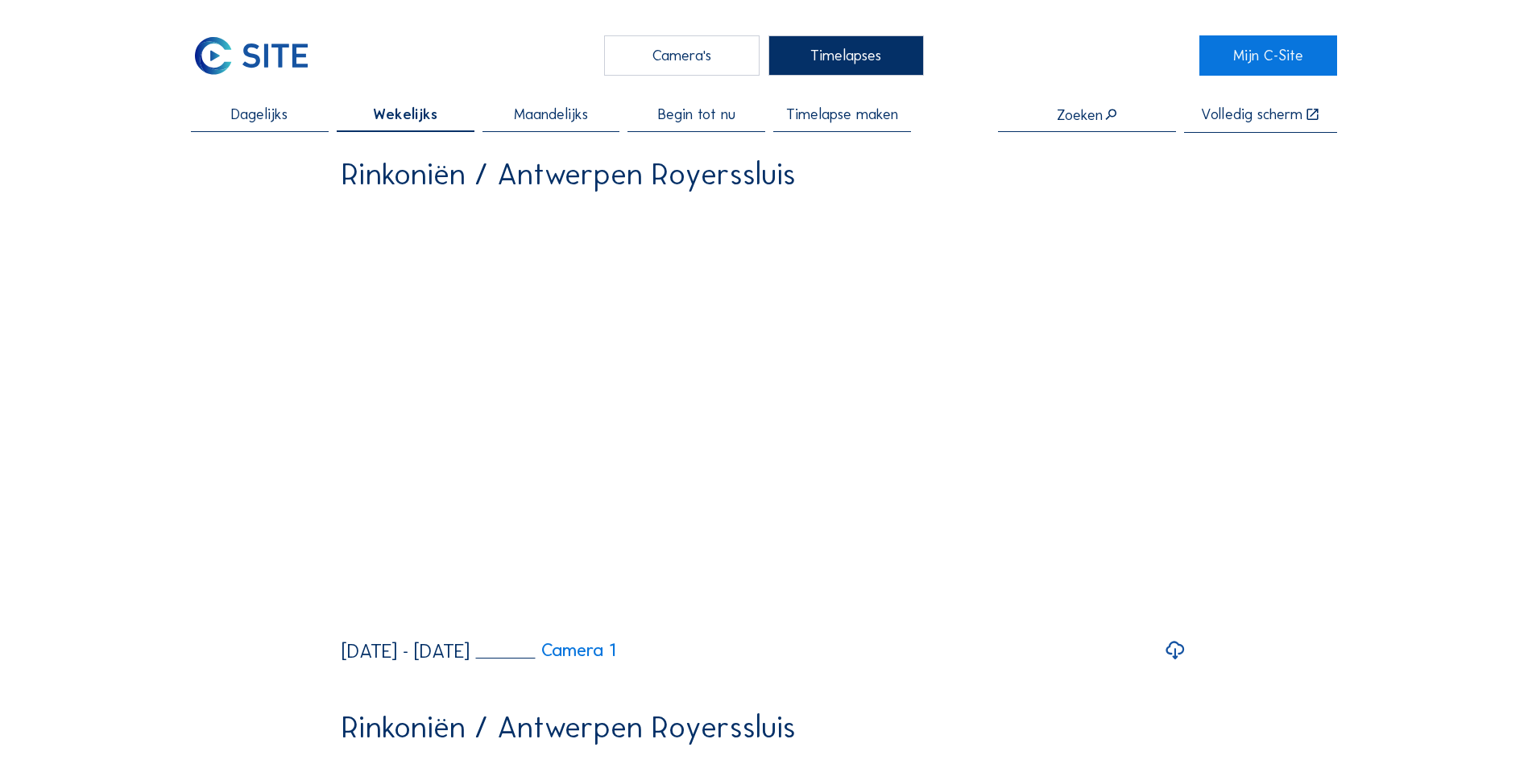
click at [557, 120] on span "Maandelijks" at bounding box center [551, 114] width 74 height 15
click at [527, 126] on div "Maandelijks" at bounding box center [551, 119] width 138 height 25
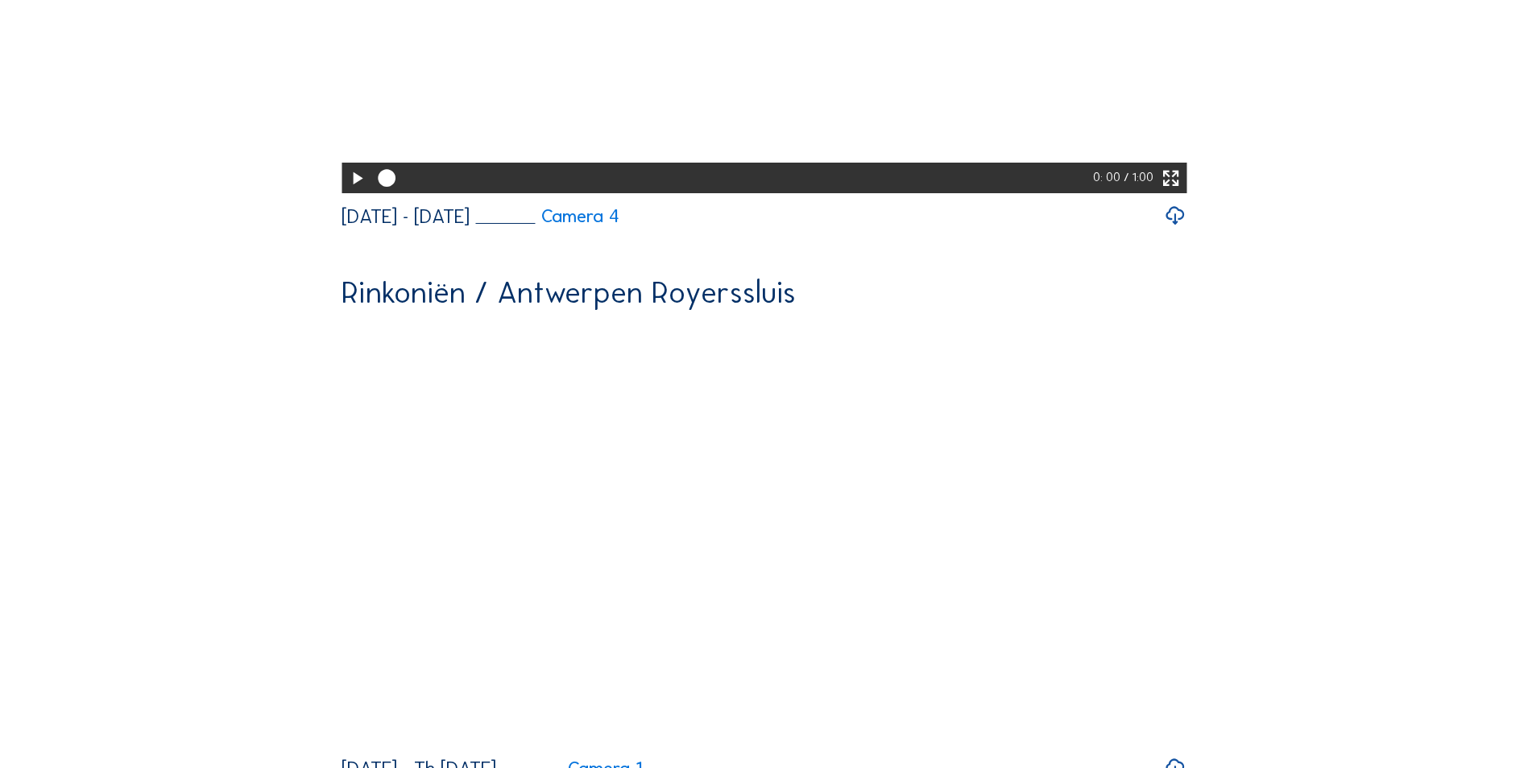
scroll to position [1933, 0]
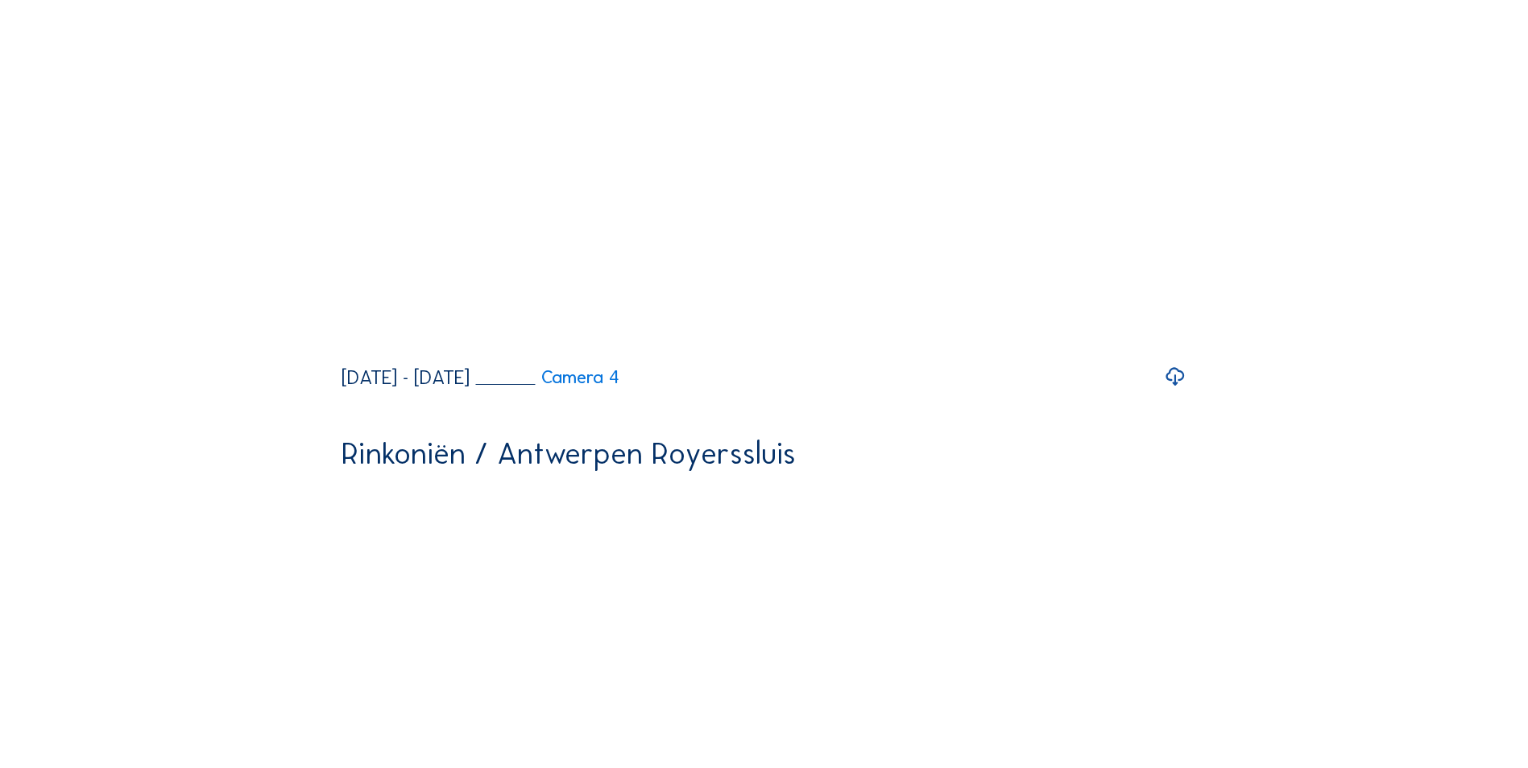
click at [1314, 635] on div "Dagelijks Wekelijks Maandelijks Begin tot nu Timelapse maken Zoeken Volledig sc…" at bounding box center [764, 388] width 1146 height 4428
click at [1180, 391] on icon at bounding box center [1175, 376] width 23 height 27
click at [1380, 362] on div "Camera's Timelapses Mijn C-Site Dagelijks Wekelijks Maandelijks Begin tot nu Ti…" at bounding box center [764, 695] width 1528 height 5257
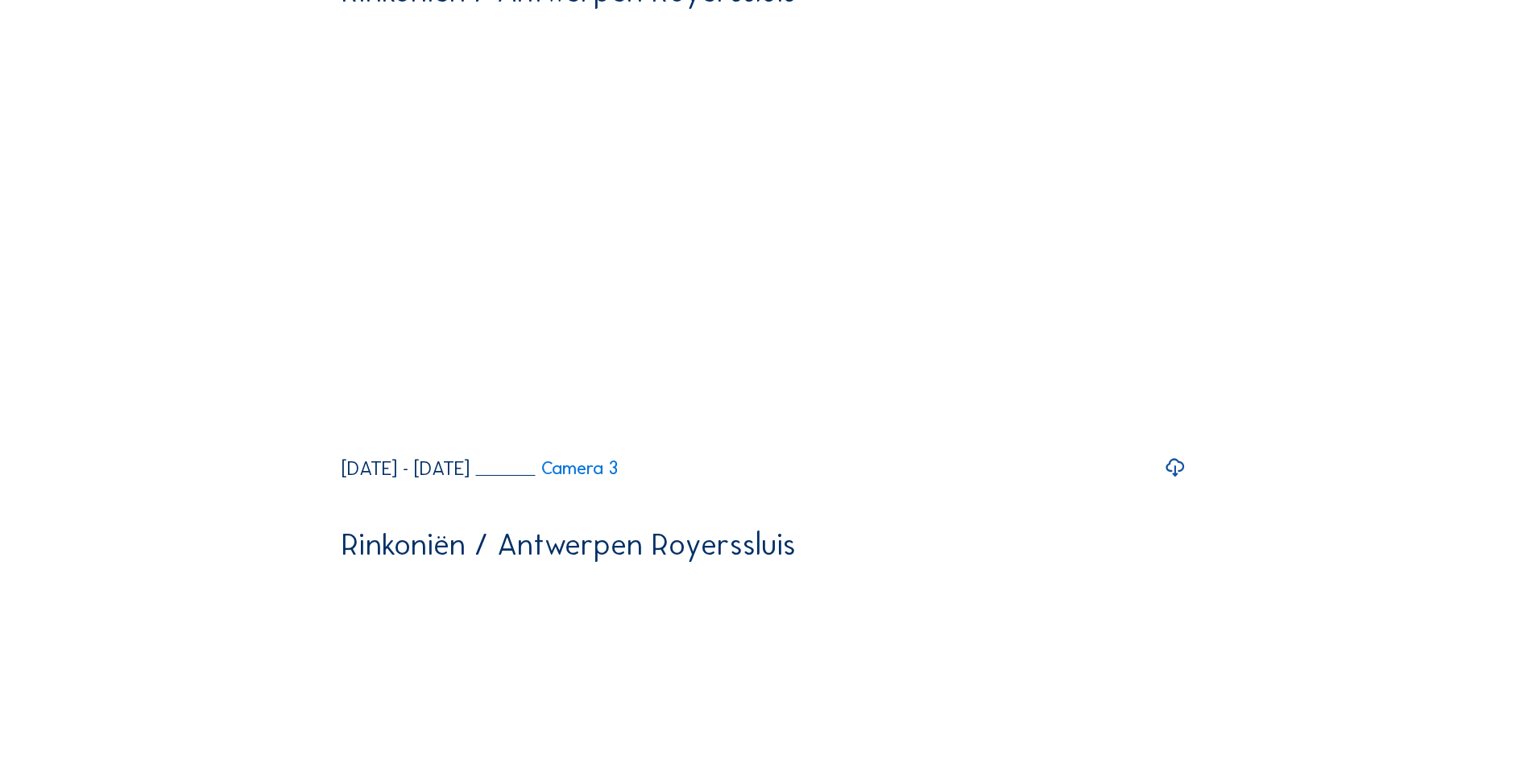
scroll to position [0, 0]
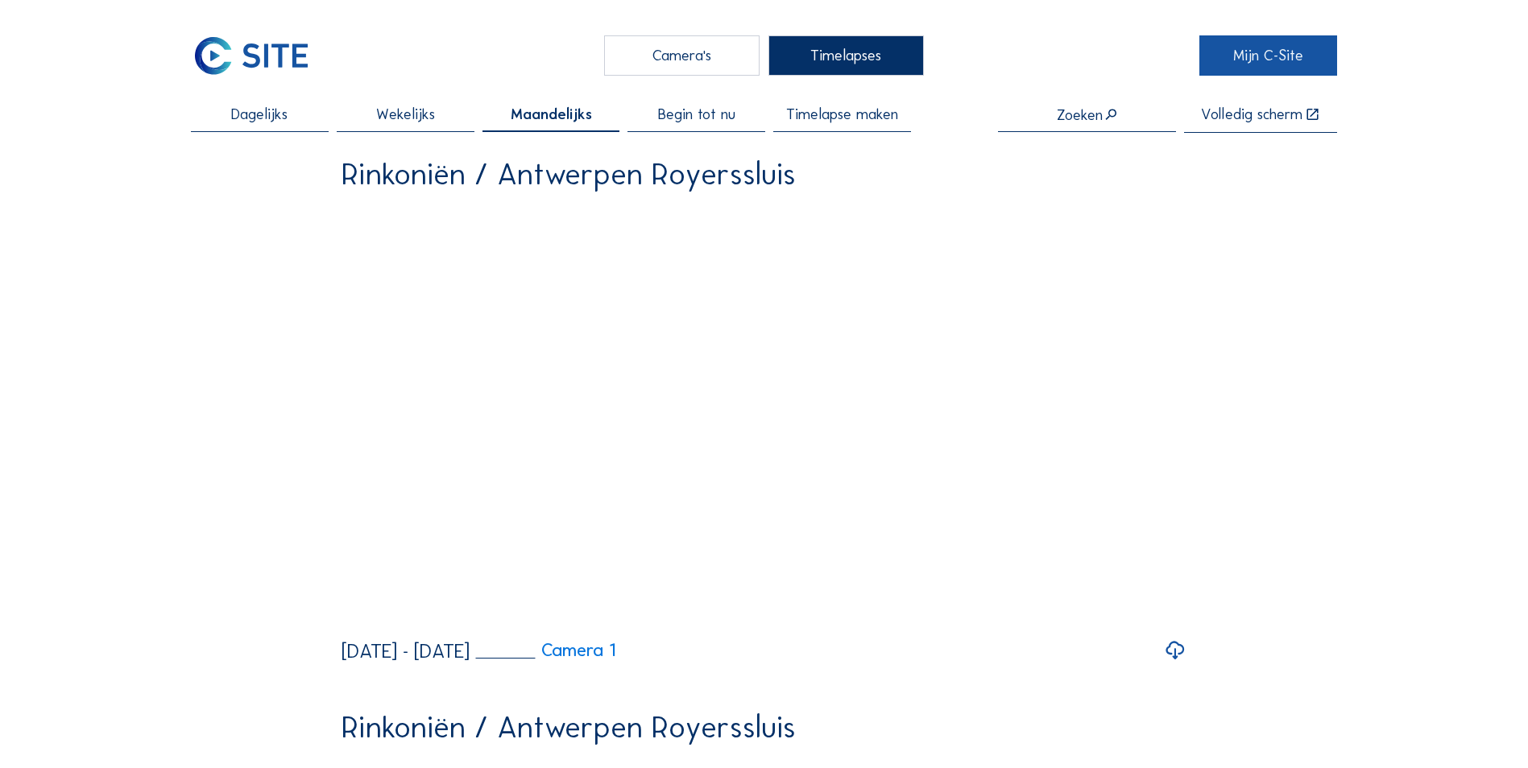
click at [1281, 64] on link "Mijn C-Site" at bounding box center [1268, 55] width 138 height 40
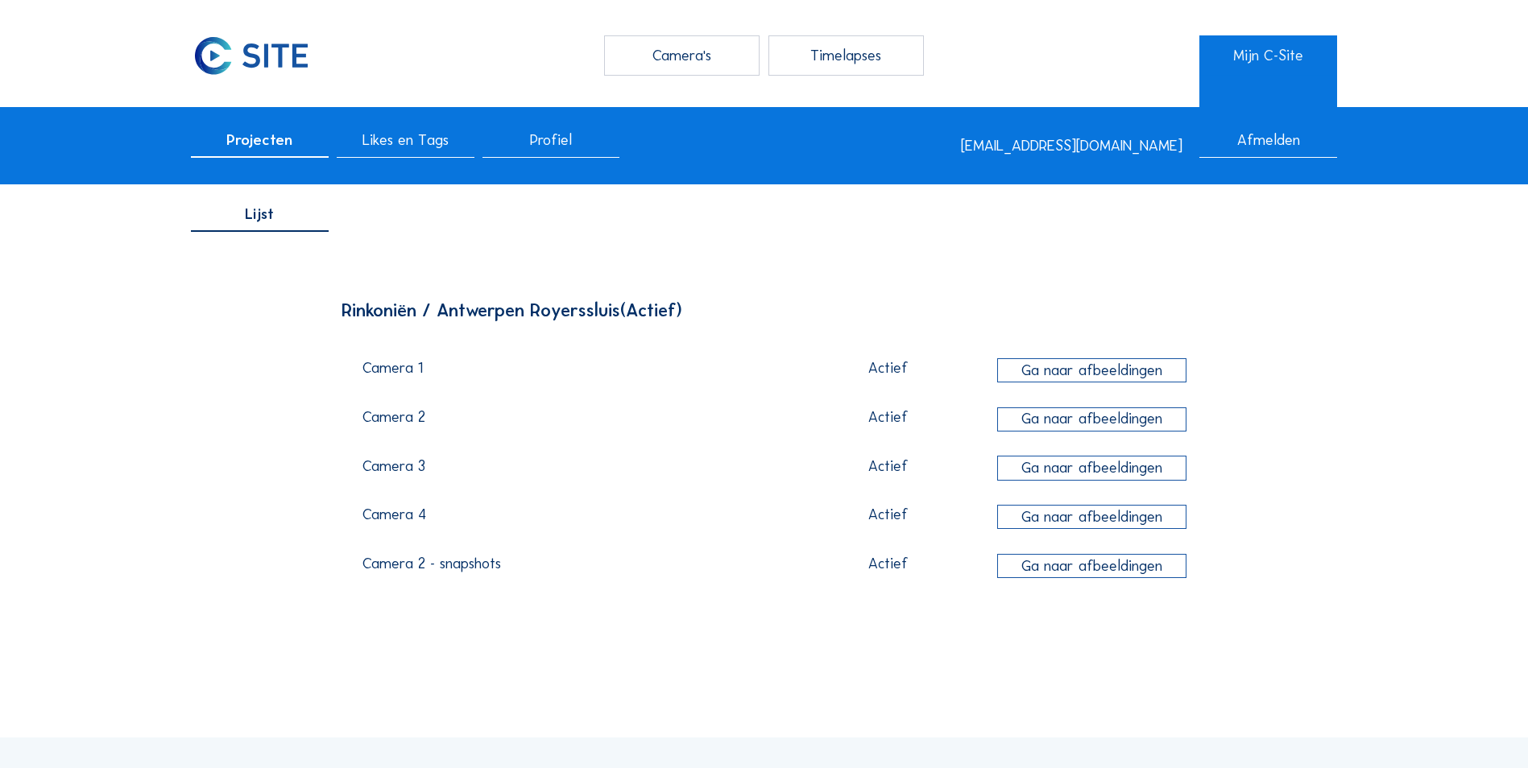
click at [1140, 126] on div "Projecten Likes en Tags Profiel xena.beyers@mow.vlaanderen.be Afmelden" at bounding box center [764, 146] width 1528 height 78
click at [1377, 222] on div "Lijst" at bounding box center [764, 219] width 1528 height 57
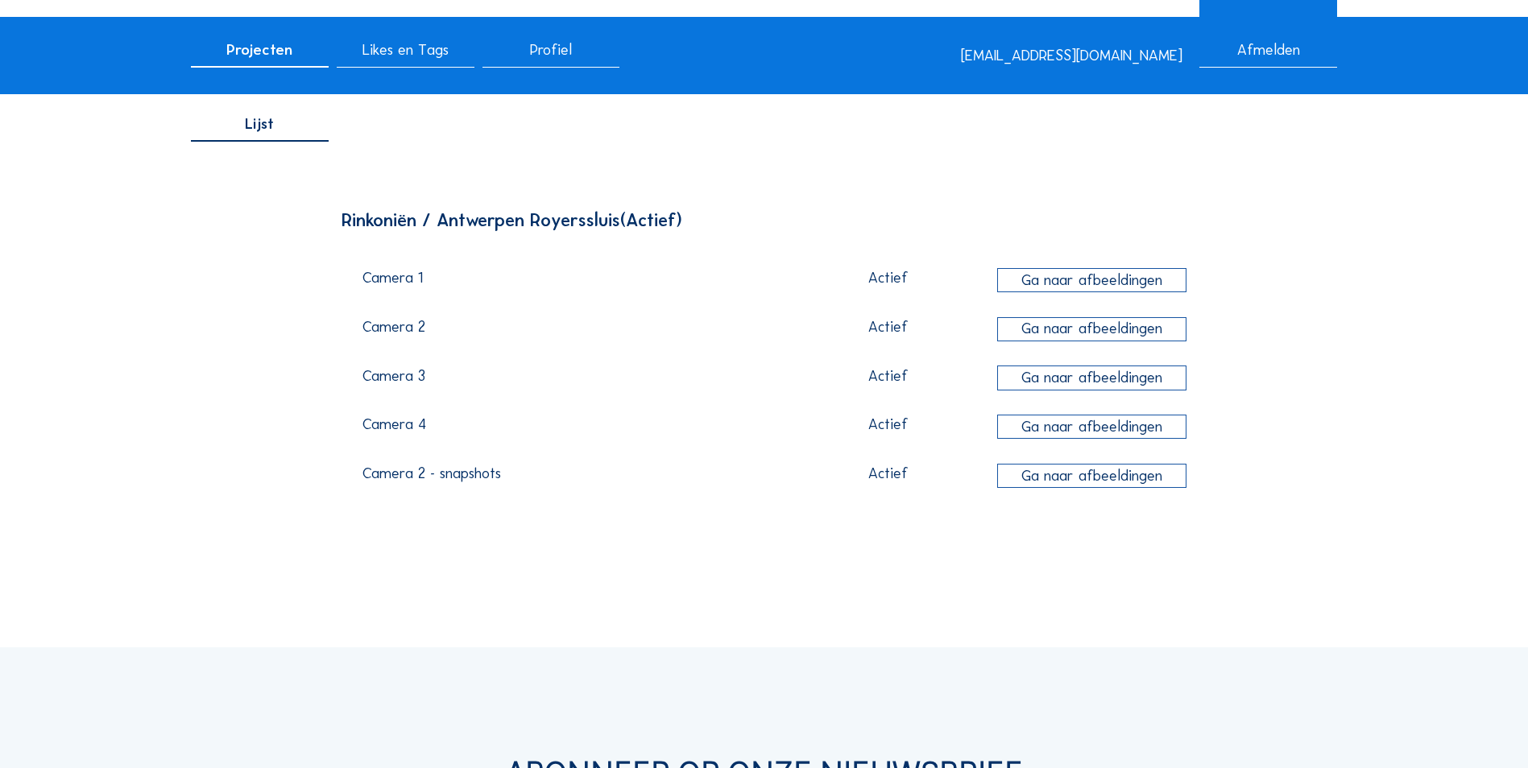
scroll to position [81, 0]
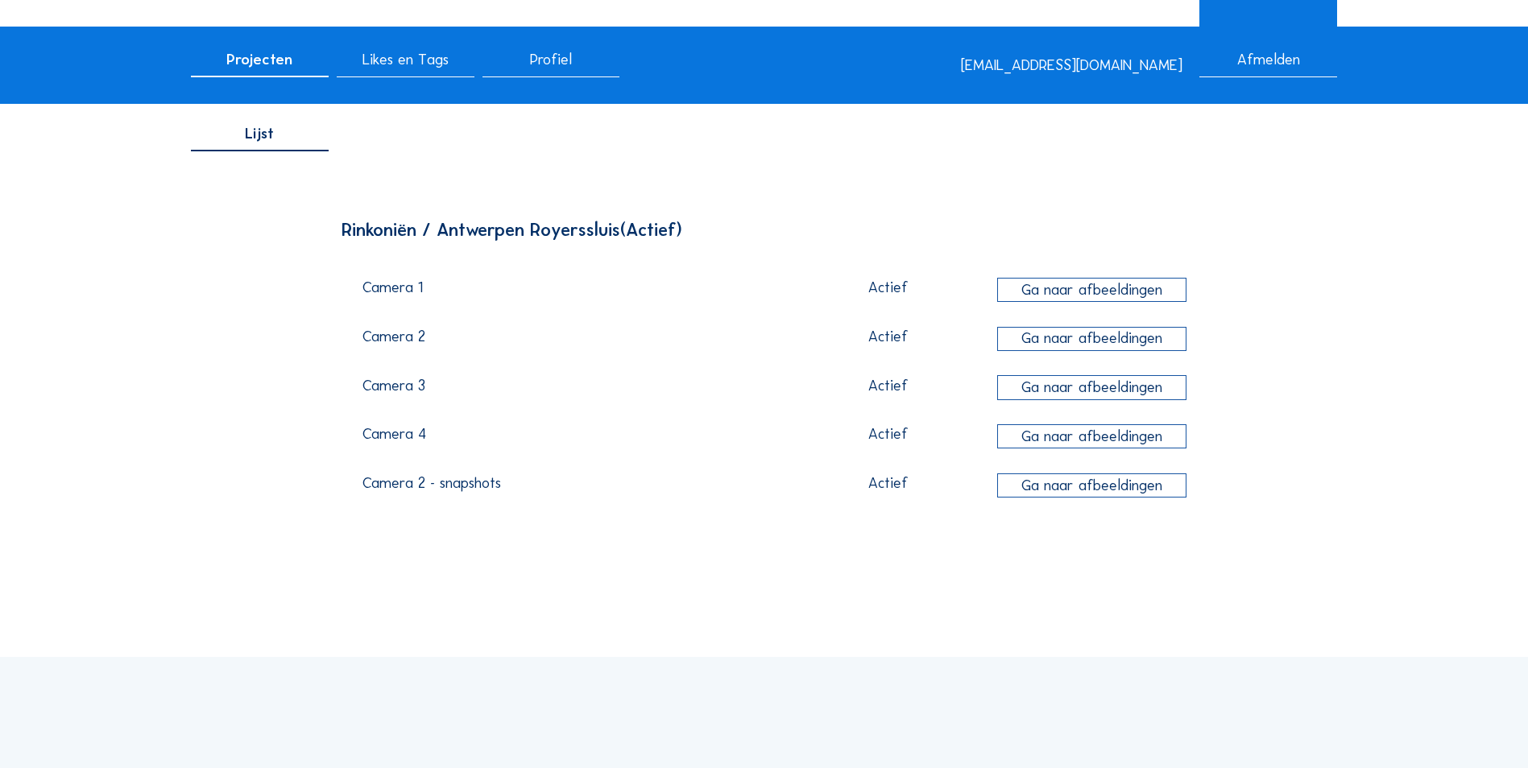
click at [503, 68] on div "Profiel" at bounding box center [551, 64] width 138 height 25
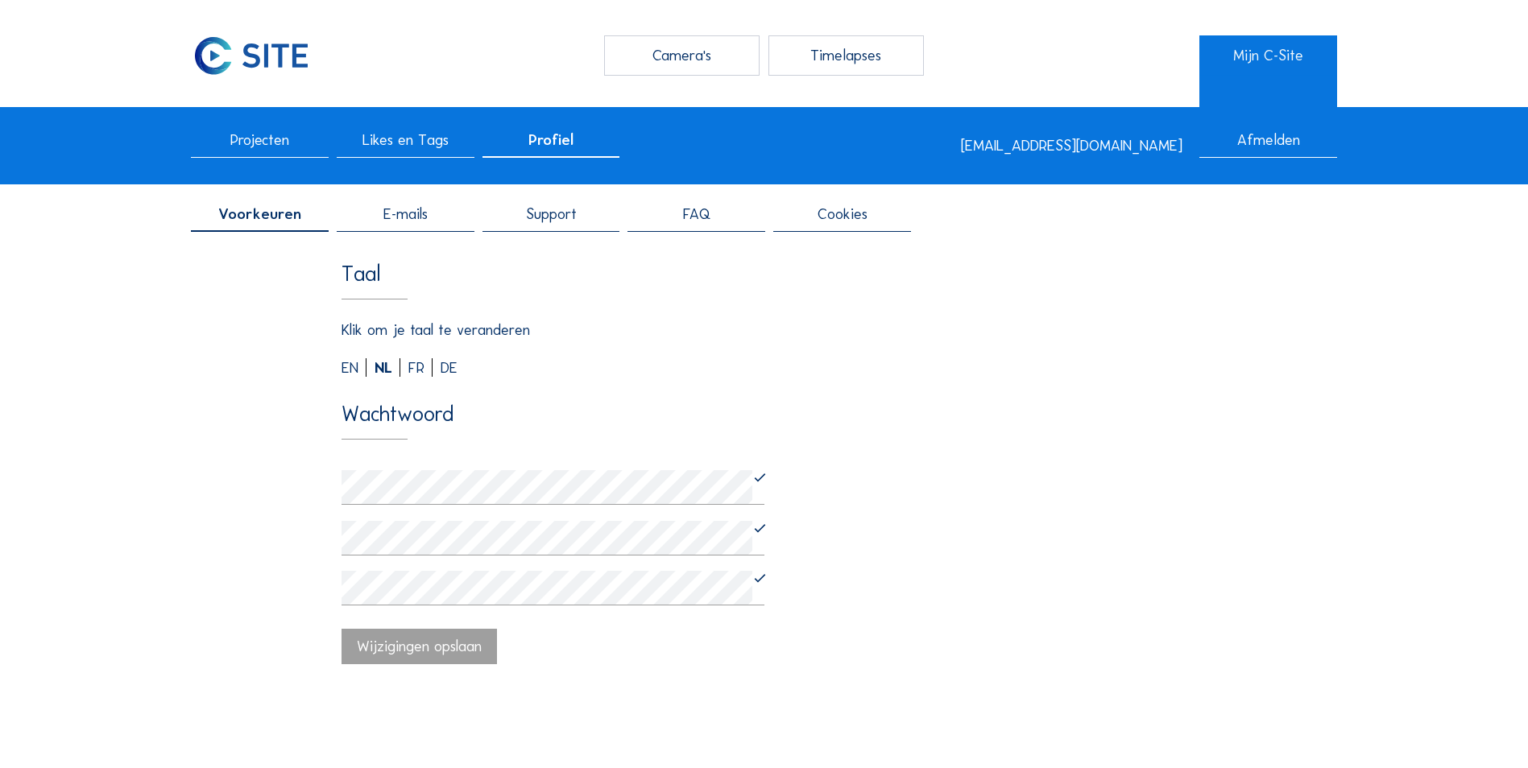
click at [405, 416] on div "Wachtwoord" at bounding box center [764, 422] width 845 height 36
click at [1078, 436] on div "Wachtwoord" at bounding box center [764, 422] width 845 height 36
click at [1310, 147] on div "Afmelden" at bounding box center [1268, 145] width 138 height 25
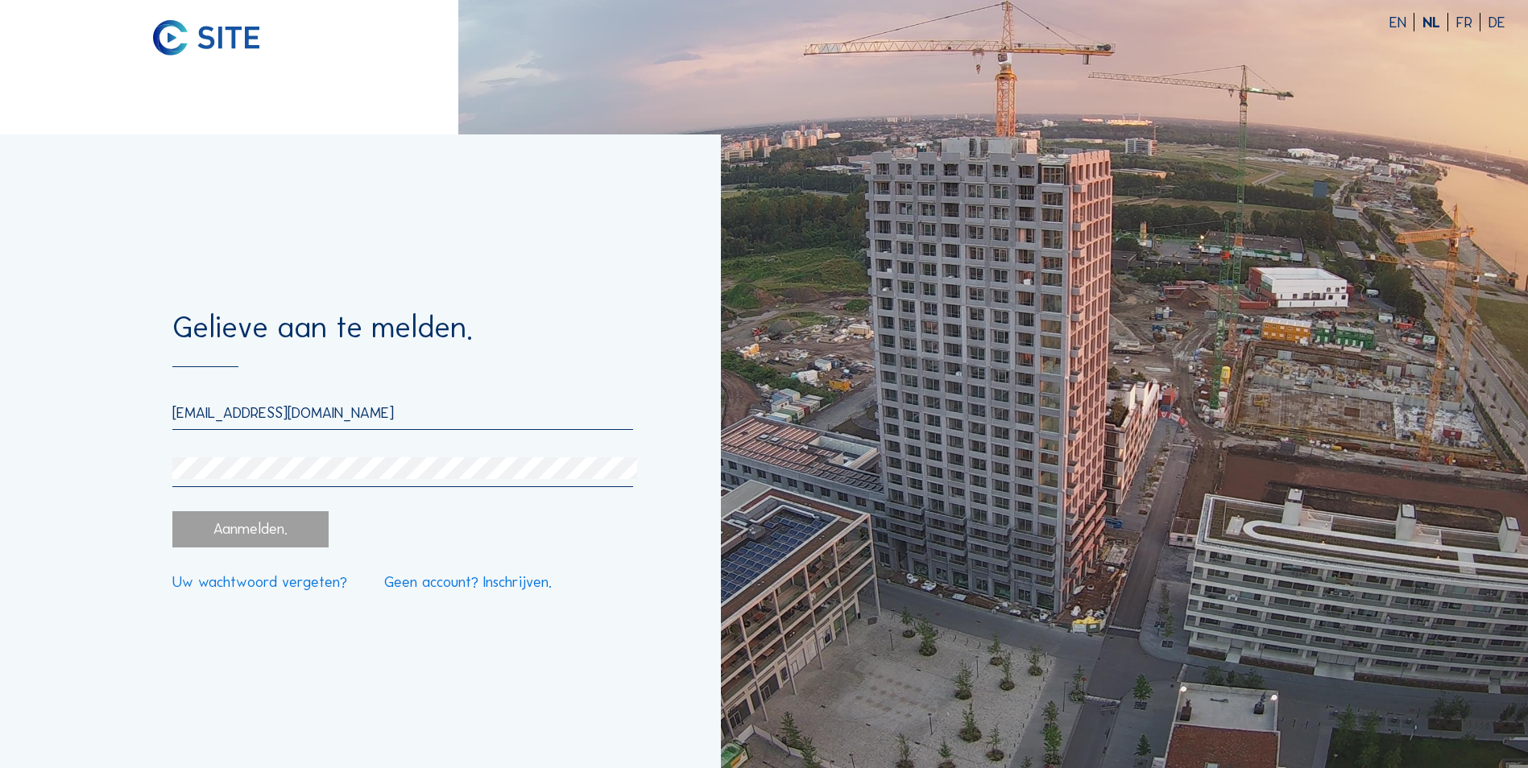
click at [277, 410] on input "[EMAIL_ADDRESS][DOMAIN_NAME]" at bounding box center [402, 413] width 461 height 19
type input "[EMAIL_ADDRESS][DOMAIN_NAME]"
click at [417, 417] on input "[EMAIL_ADDRESS][DOMAIN_NAME]" at bounding box center [402, 413] width 461 height 19
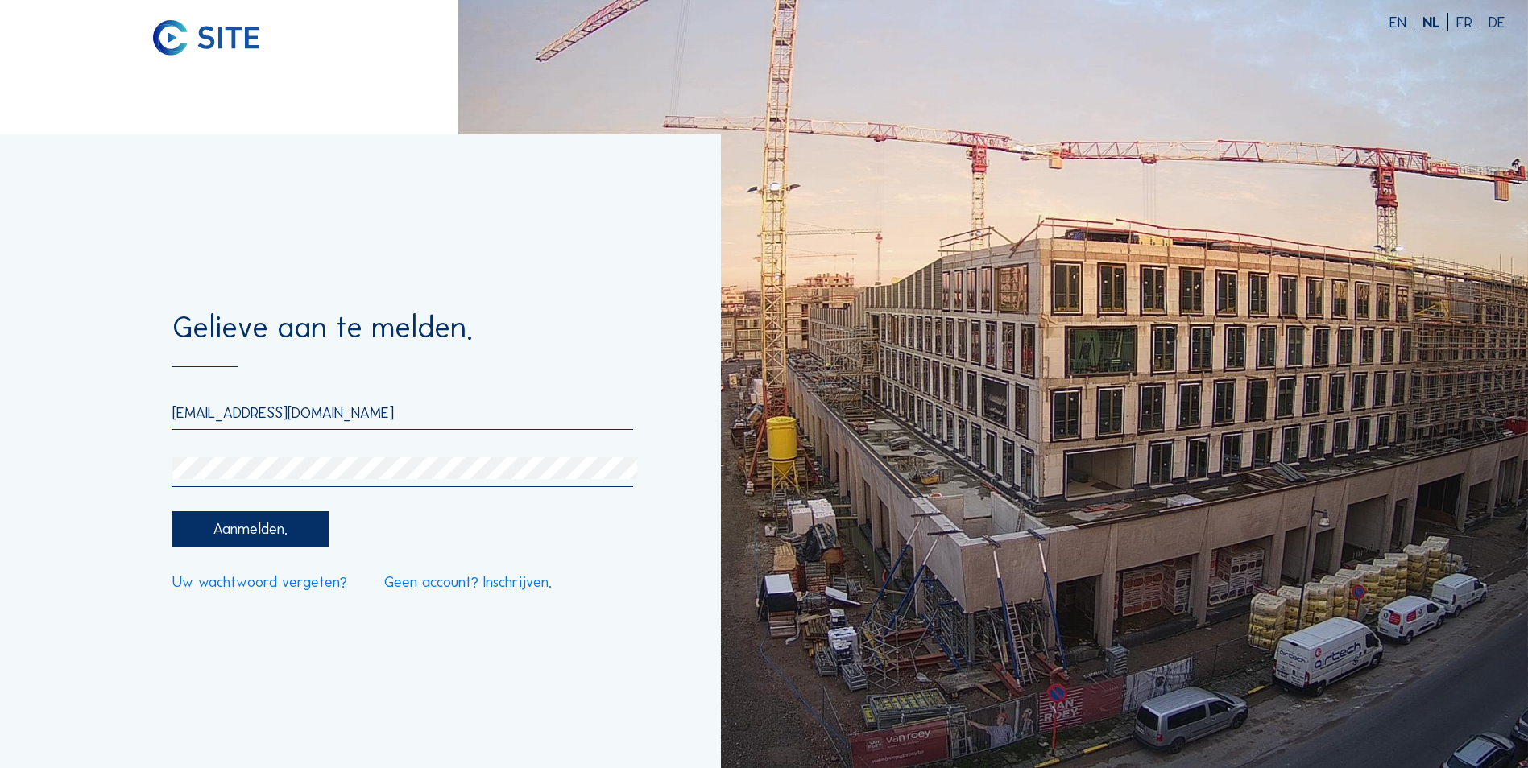
click at [313, 529] on div "Aanmelden." at bounding box center [249, 529] width 155 height 36
